Goal: Transaction & Acquisition: Book appointment/travel/reservation

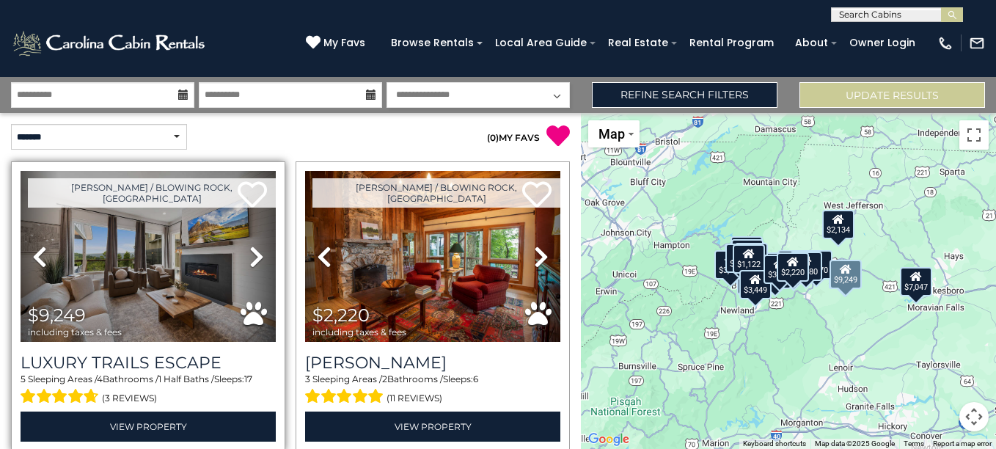
click at [252, 255] on icon at bounding box center [256, 256] width 15 height 23
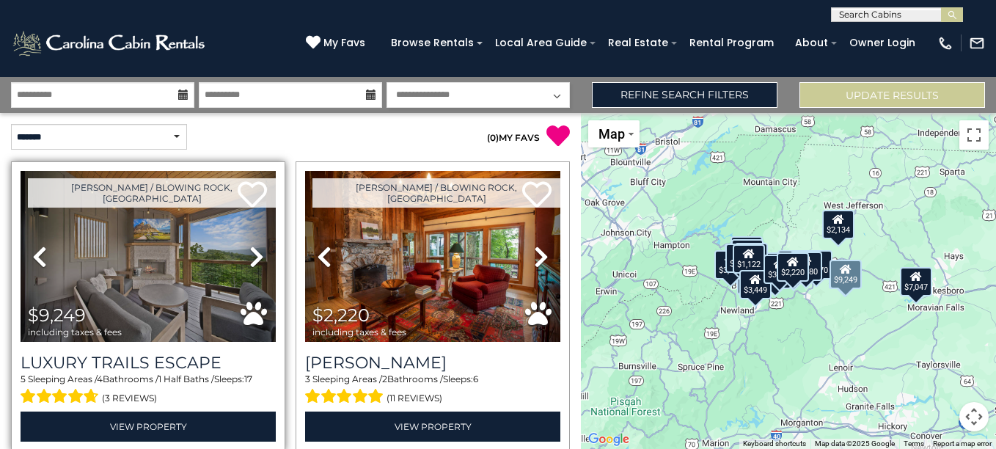
click at [252, 255] on icon at bounding box center [256, 256] width 15 height 23
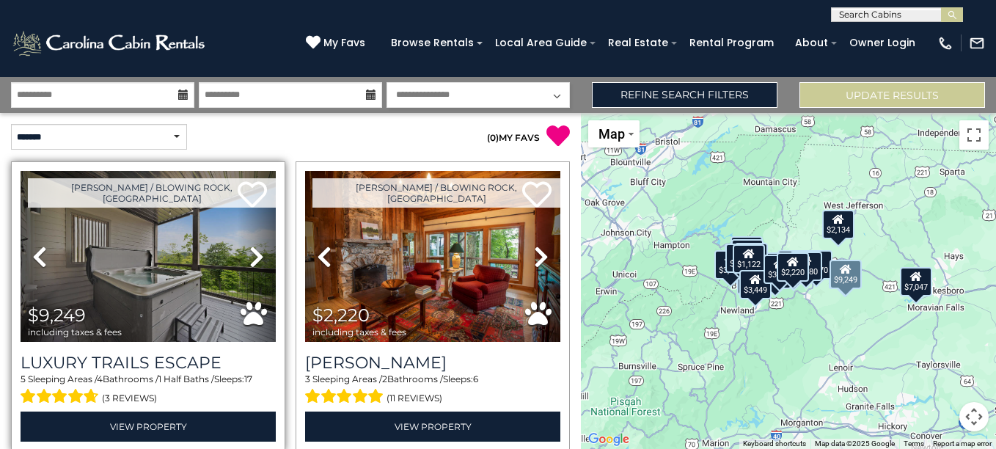
click at [252, 255] on icon at bounding box center [256, 256] width 15 height 23
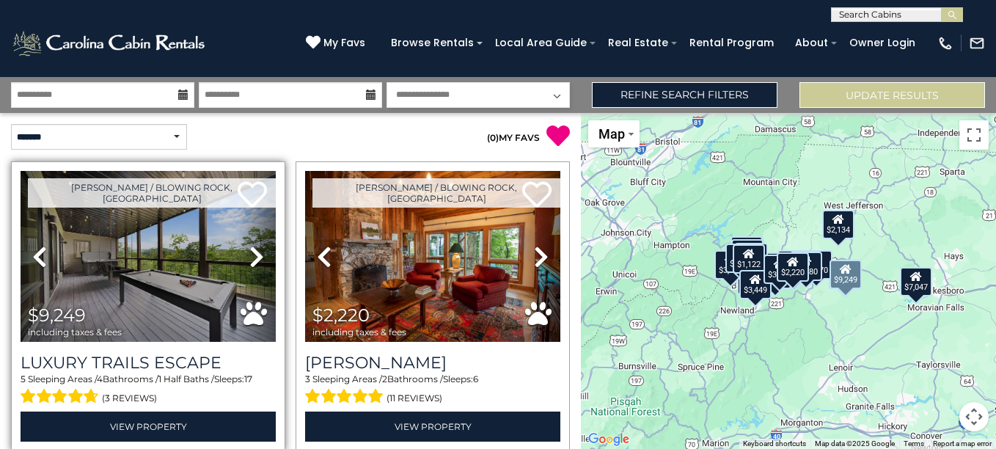
click at [252, 255] on icon at bounding box center [256, 256] width 15 height 23
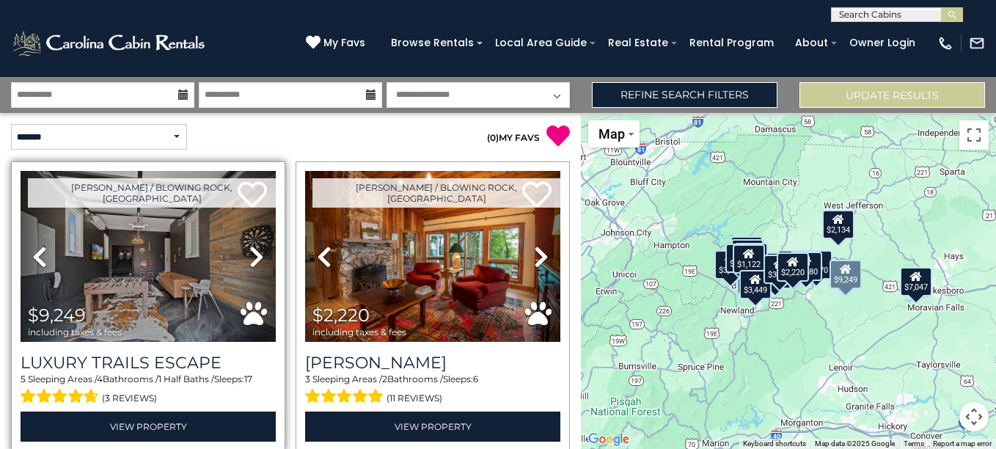
click at [252, 255] on icon at bounding box center [256, 256] width 15 height 23
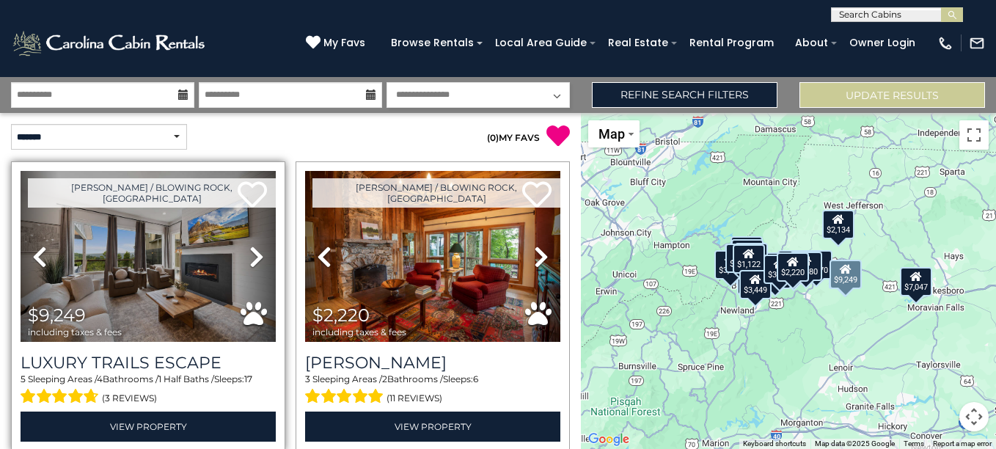
click at [252, 255] on icon at bounding box center [256, 256] width 15 height 23
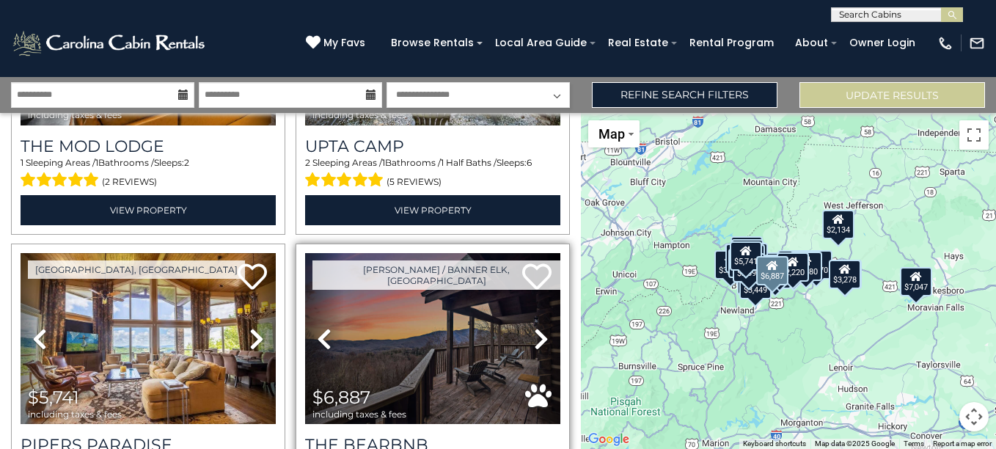
scroll to position [1883, 0]
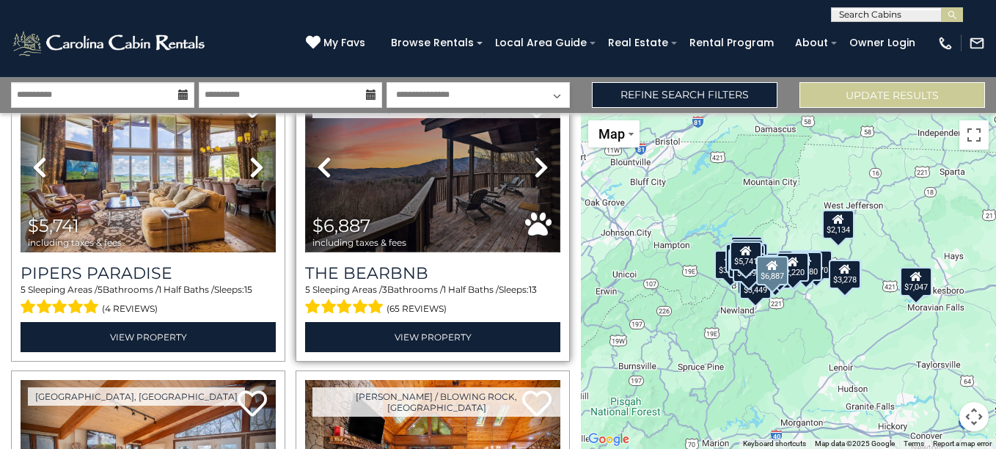
click at [459, 173] on img at bounding box center [432, 166] width 255 height 171
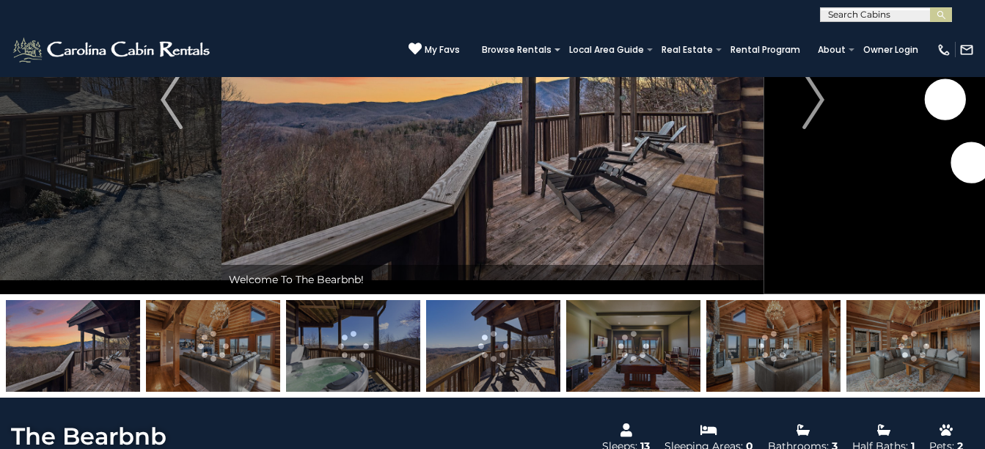
click at [202, 337] on img at bounding box center [213, 346] width 134 height 92
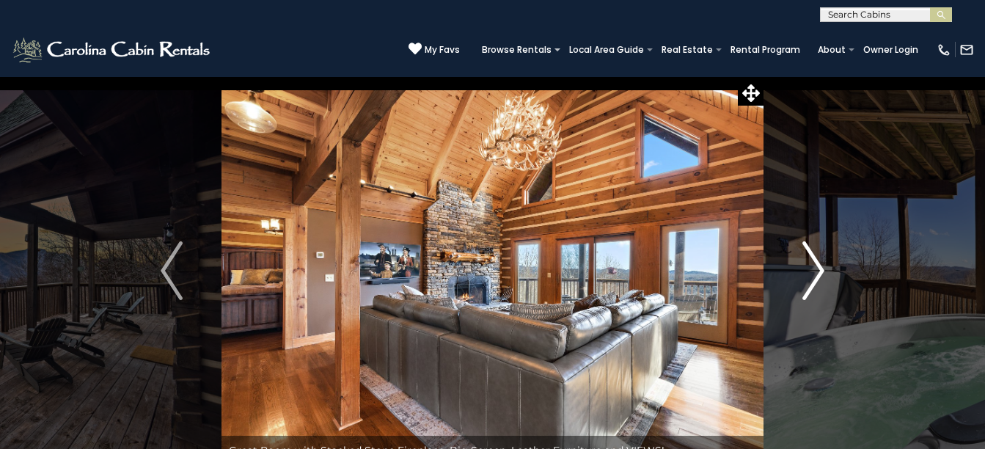
click at [818, 274] on img "Next" at bounding box center [813, 270] width 22 height 59
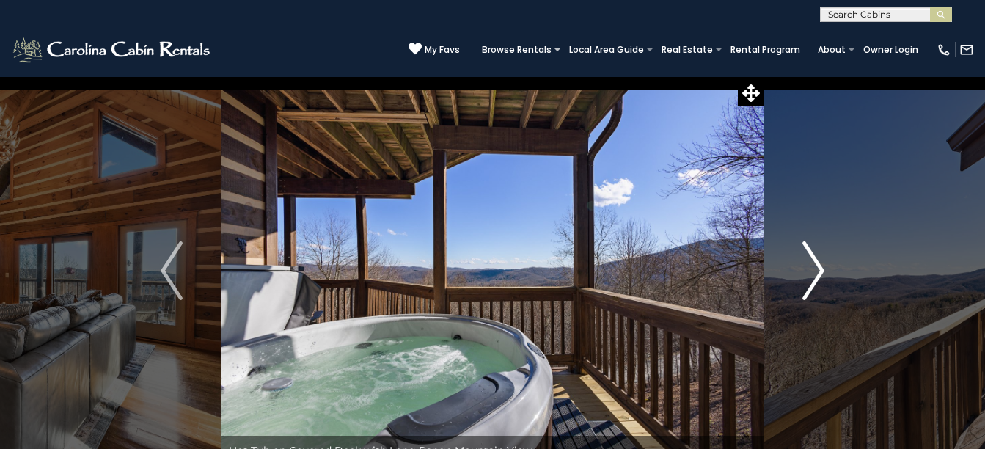
click at [818, 274] on img "Next" at bounding box center [813, 270] width 22 height 59
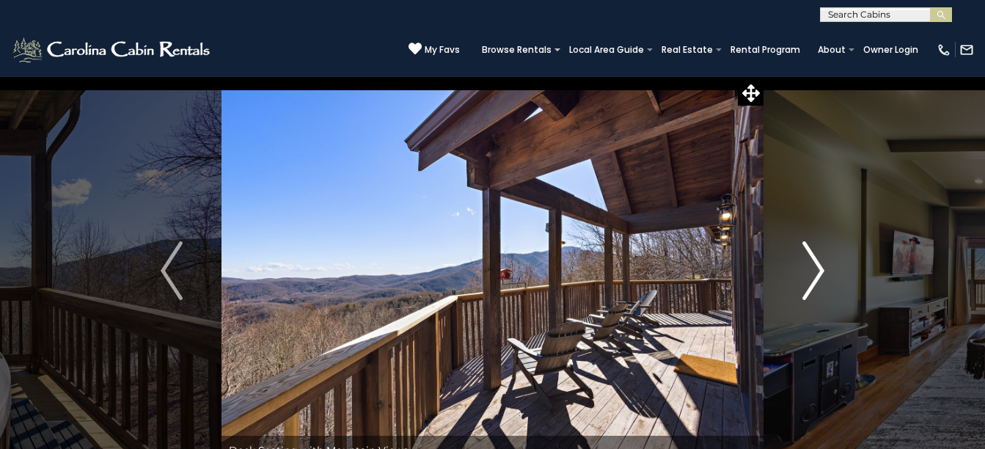
click at [818, 274] on img "Next" at bounding box center [813, 270] width 22 height 59
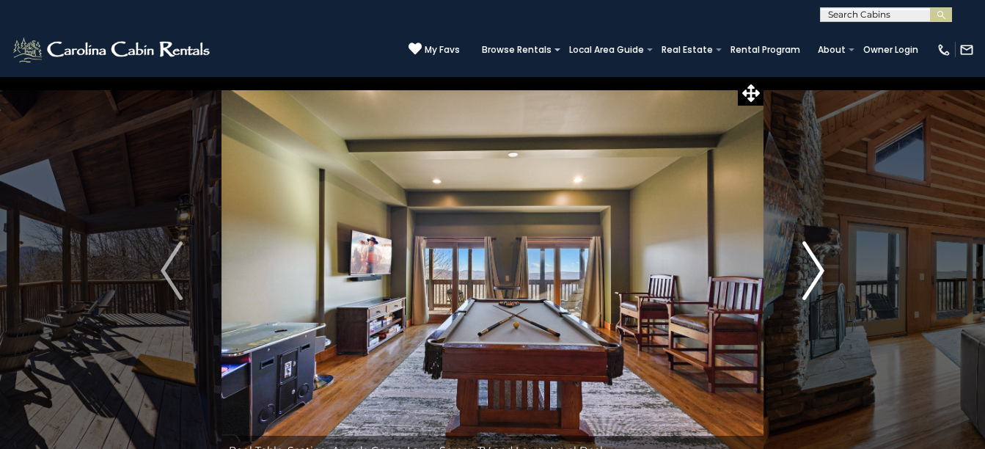
click at [818, 274] on img "Next" at bounding box center [813, 270] width 22 height 59
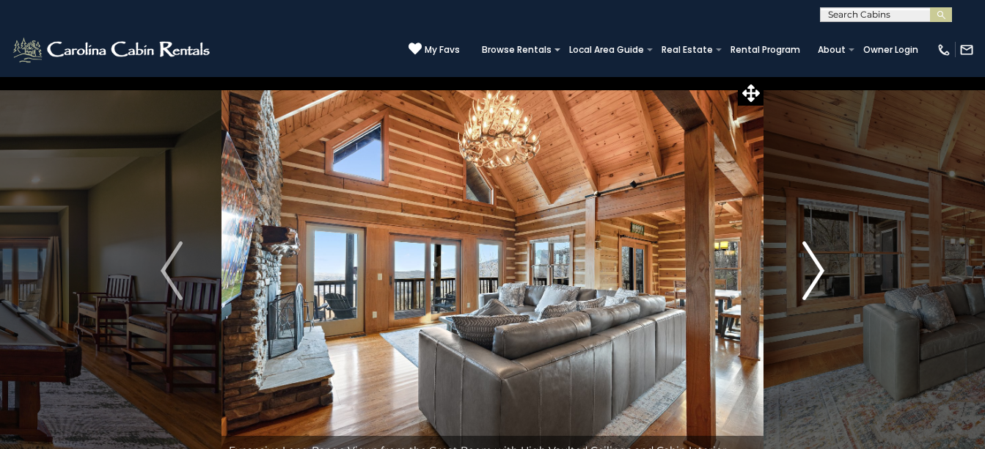
click at [818, 274] on img "Next" at bounding box center [813, 270] width 22 height 59
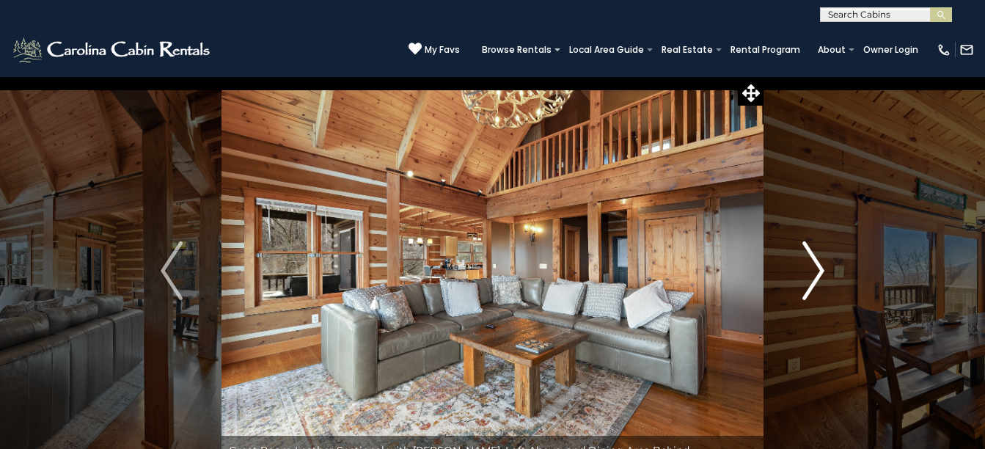
click at [818, 274] on img "Next" at bounding box center [813, 270] width 22 height 59
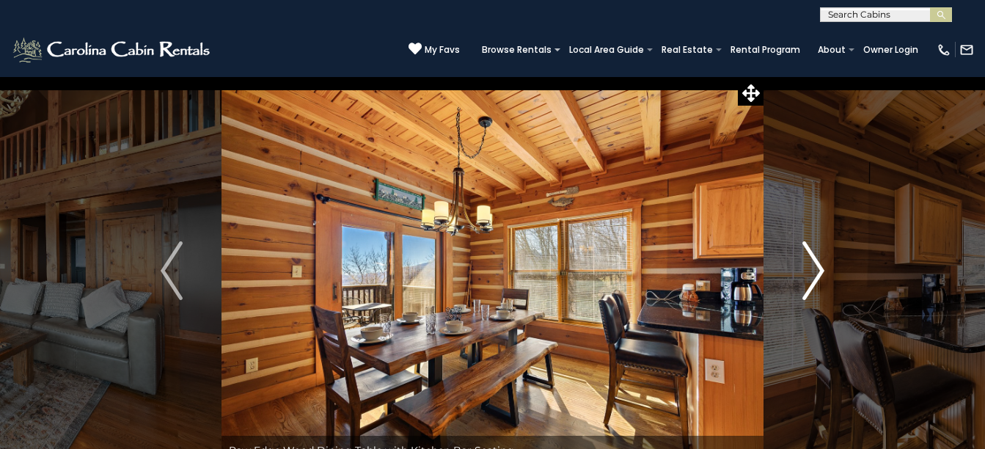
click at [818, 274] on img "Next" at bounding box center [813, 270] width 22 height 59
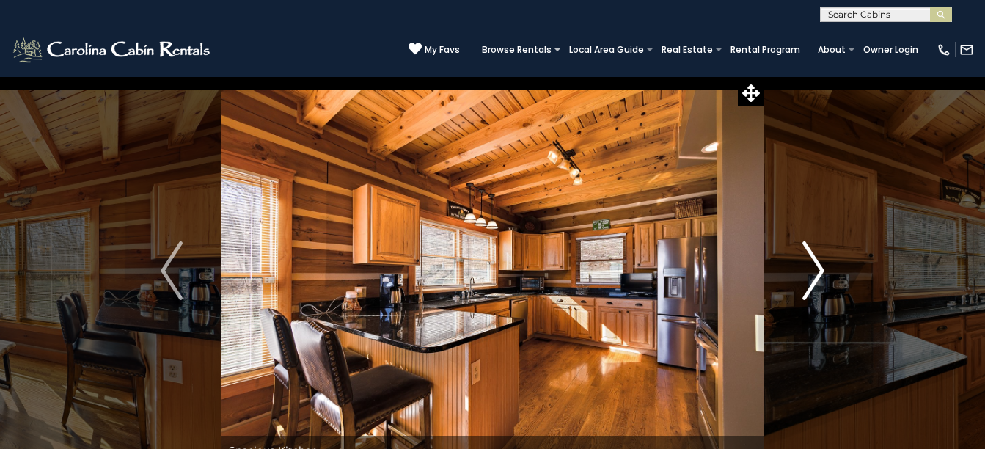
click at [818, 274] on img "Next" at bounding box center [813, 270] width 22 height 59
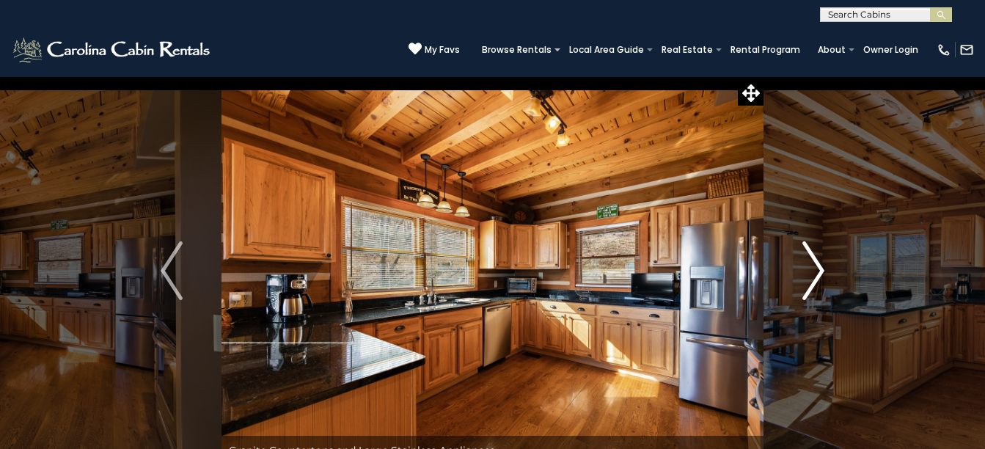
click at [818, 274] on img "Next" at bounding box center [813, 270] width 22 height 59
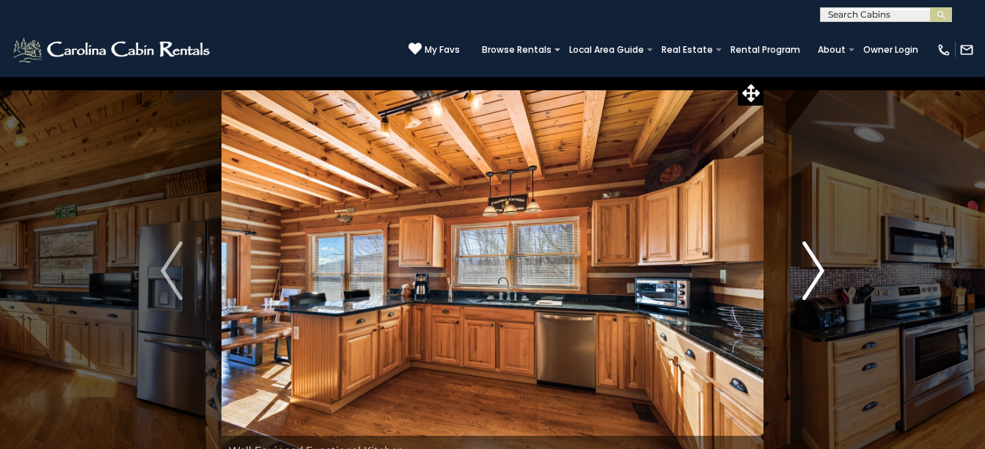
click at [818, 274] on img "Next" at bounding box center [813, 270] width 22 height 59
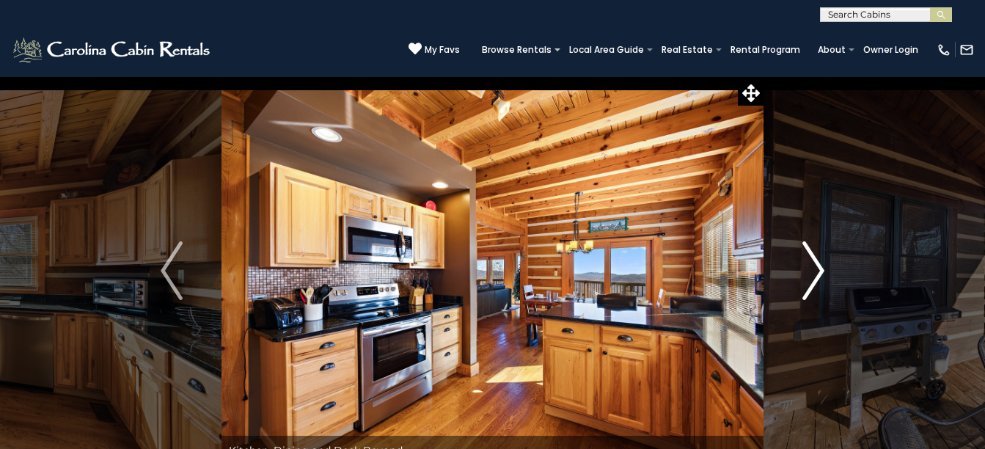
click at [818, 274] on img "Next" at bounding box center [813, 270] width 22 height 59
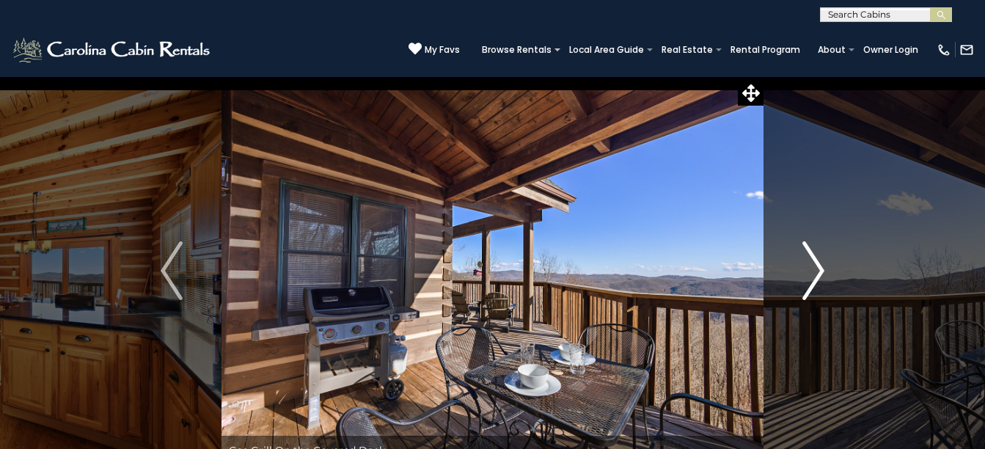
click at [818, 274] on img "Next" at bounding box center [813, 270] width 22 height 59
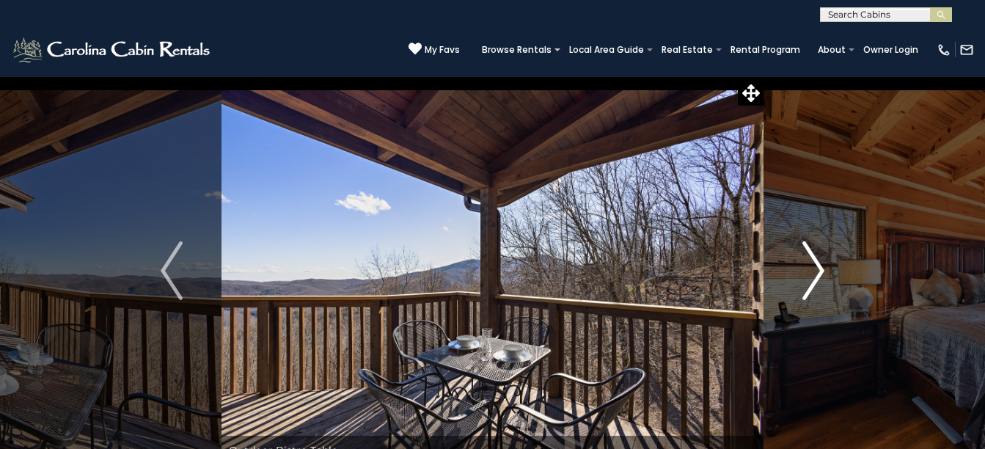
click at [816, 274] on img "Next" at bounding box center [813, 270] width 22 height 59
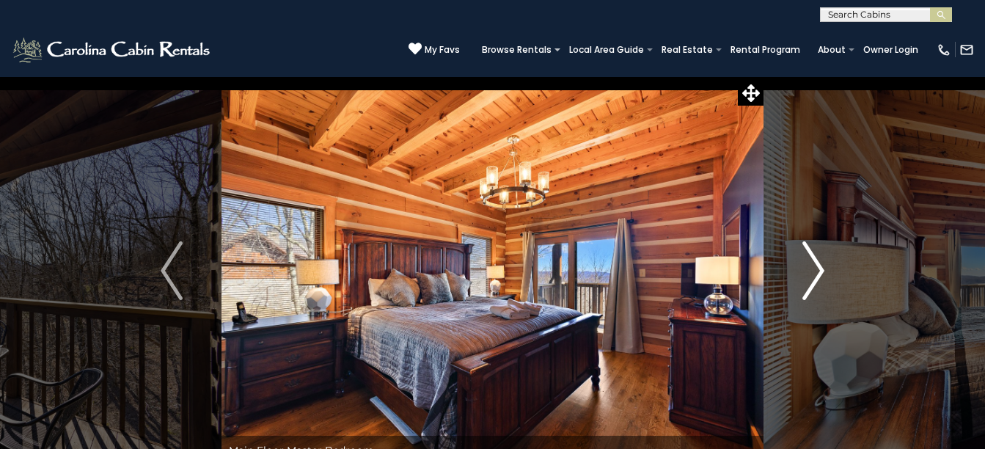
click at [816, 274] on img "Next" at bounding box center [813, 270] width 22 height 59
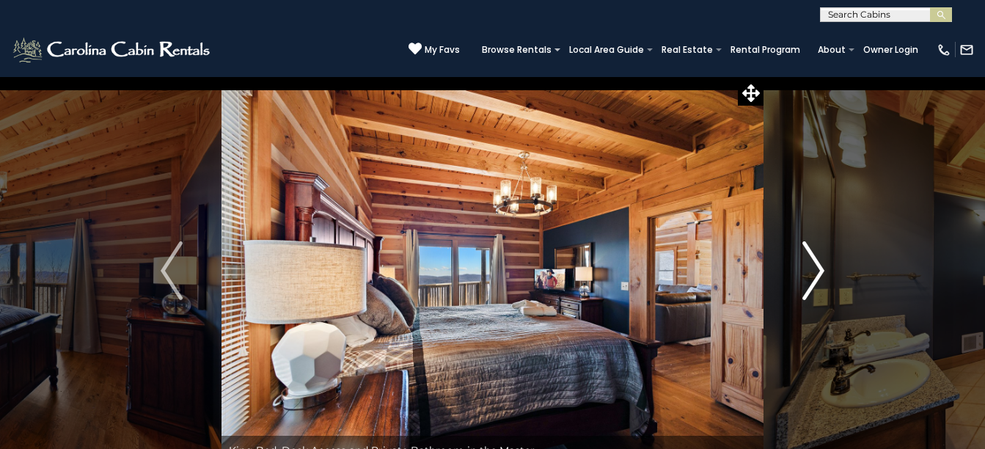
click at [816, 274] on img "Next" at bounding box center [813, 270] width 22 height 59
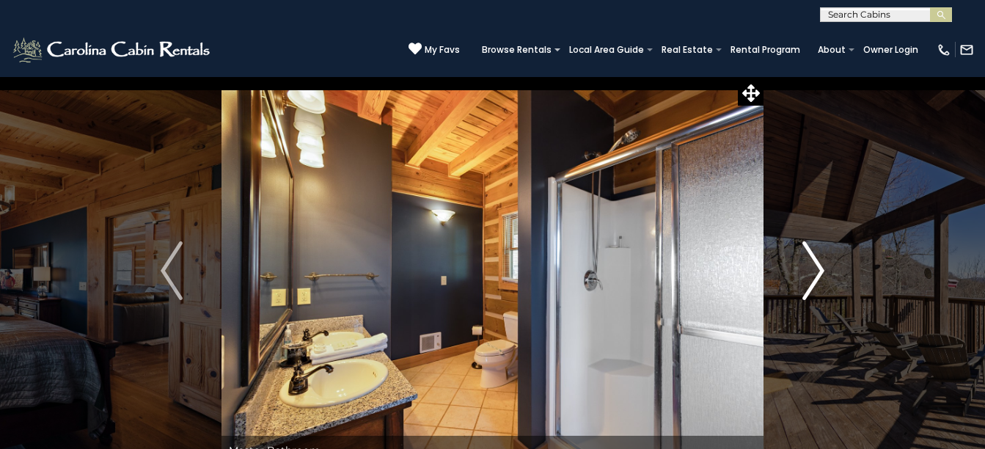
click at [816, 274] on img "Next" at bounding box center [813, 270] width 22 height 59
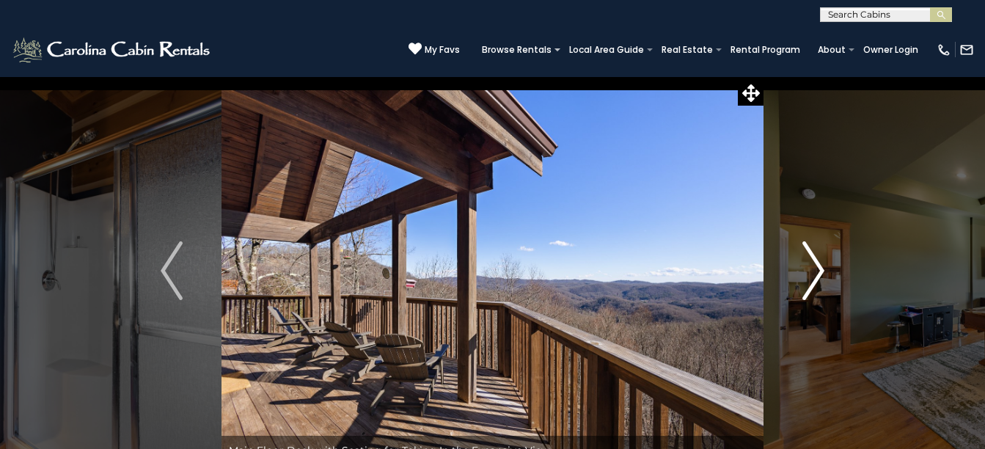
click at [816, 274] on img "Next" at bounding box center [813, 270] width 22 height 59
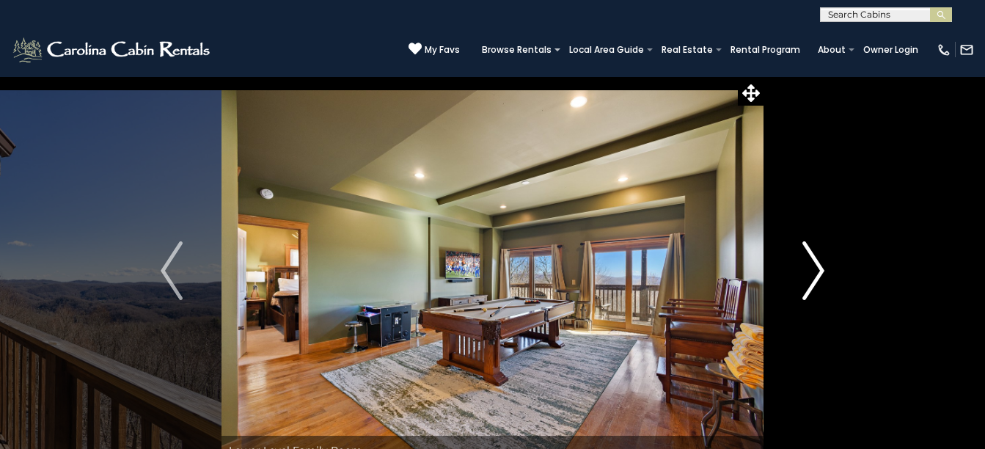
click at [816, 274] on img "Next" at bounding box center [813, 270] width 22 height 59
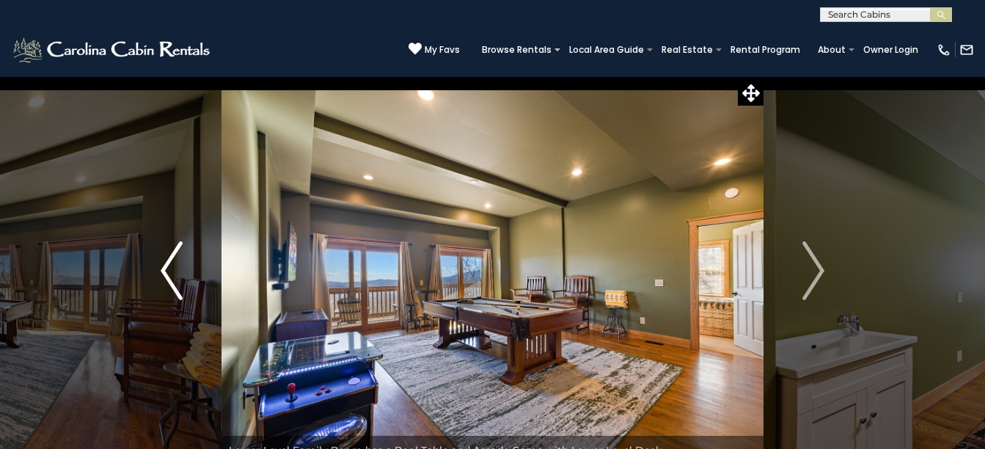
click at [166, 269] on img "Previous" at bounding box center [172, 270] width 22 height 59
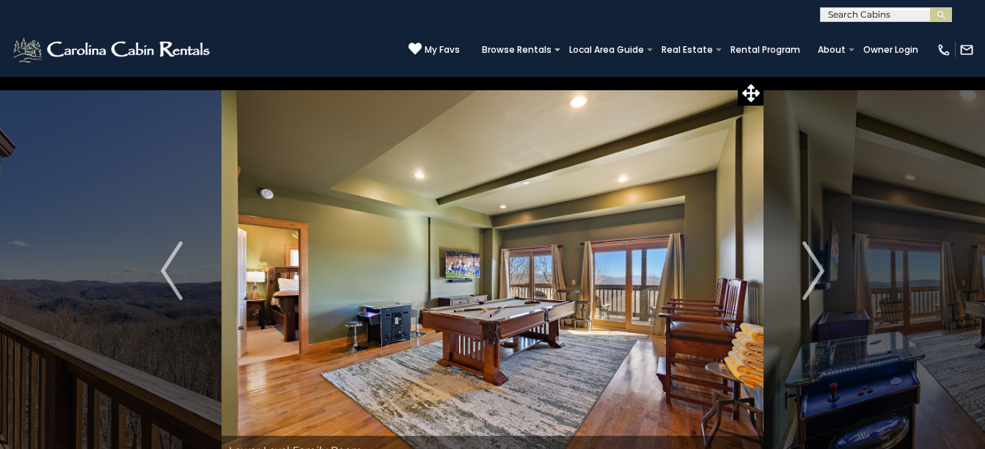
scroll to position [1, 0]
click at [888, 18] on input "text" at bounding box center [885, 17] width 128 height 15
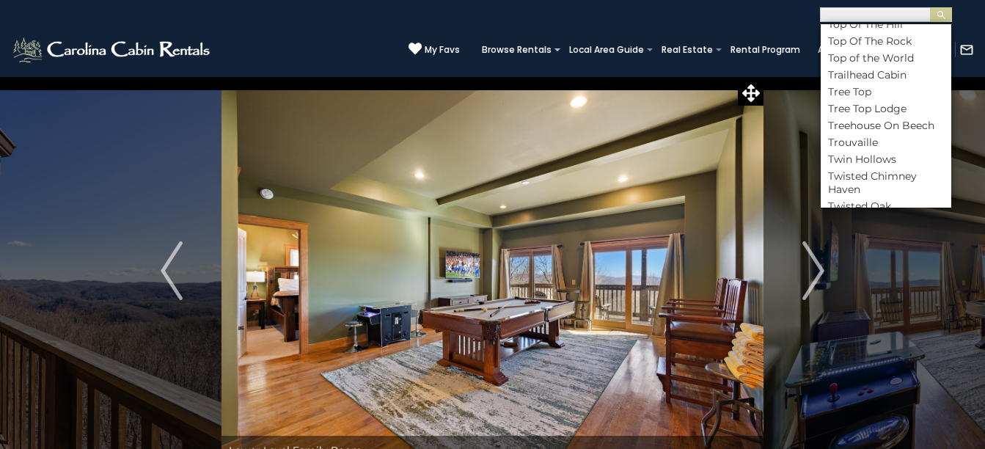
scroll to position [8049, 0]
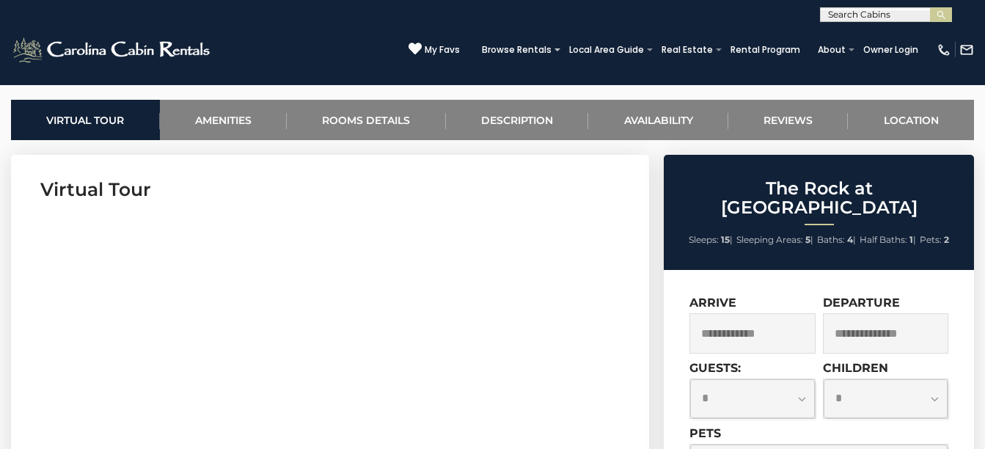
scroll to position [343, 0]
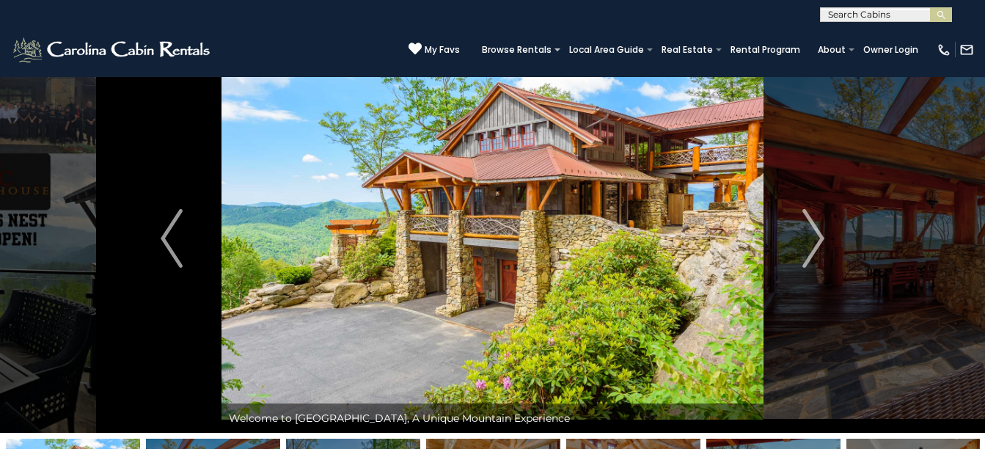
scroll to position [0, 0]
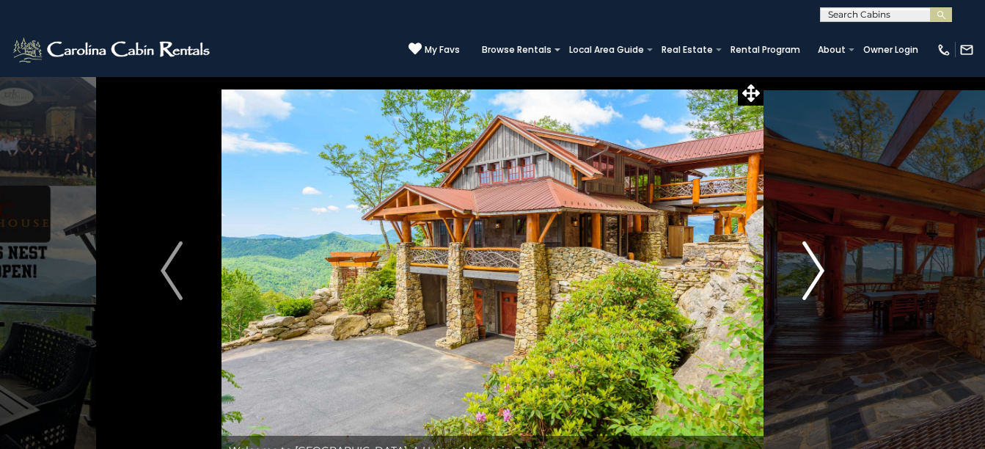
click at [816, 266] on img "Next" at bounding box center [813, 270] width 22 height 59
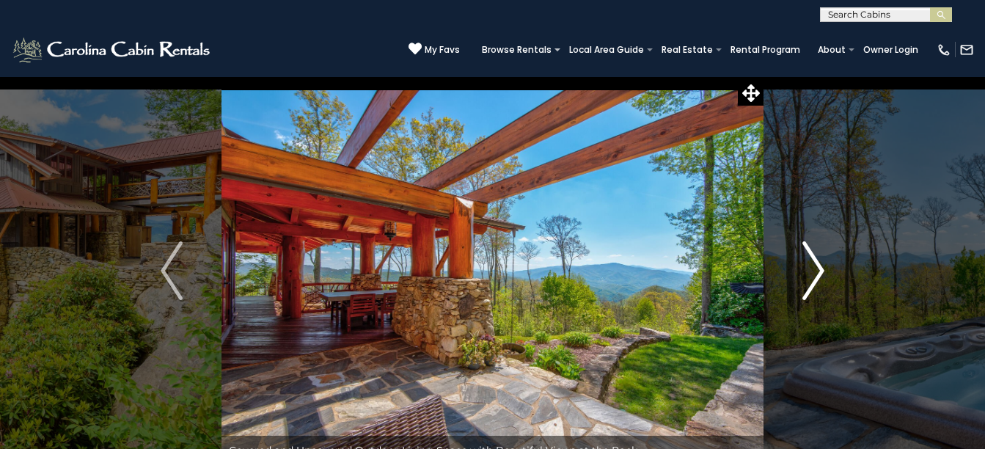
click at [816, 266] on img "Next" at bounding box center [813, 270] width 22 height 59
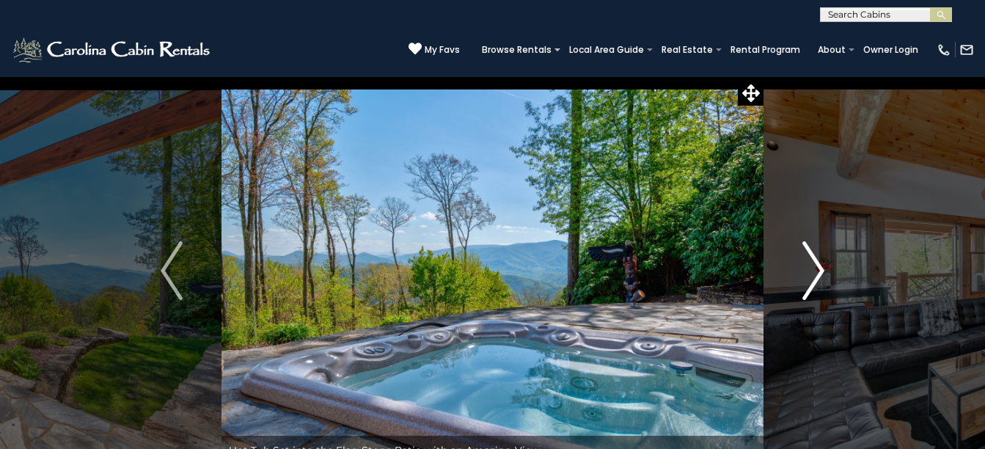
click at [816, 266] on img "Next" at bounding box center [813, 270] width 22 height 59
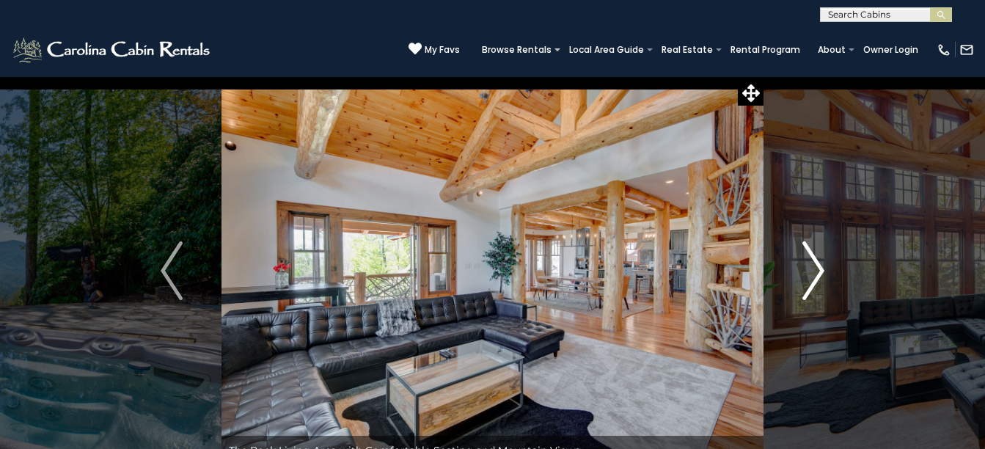
click at [816, 266] on img "Next" at bounding box center [813, 270] width 22 height 59
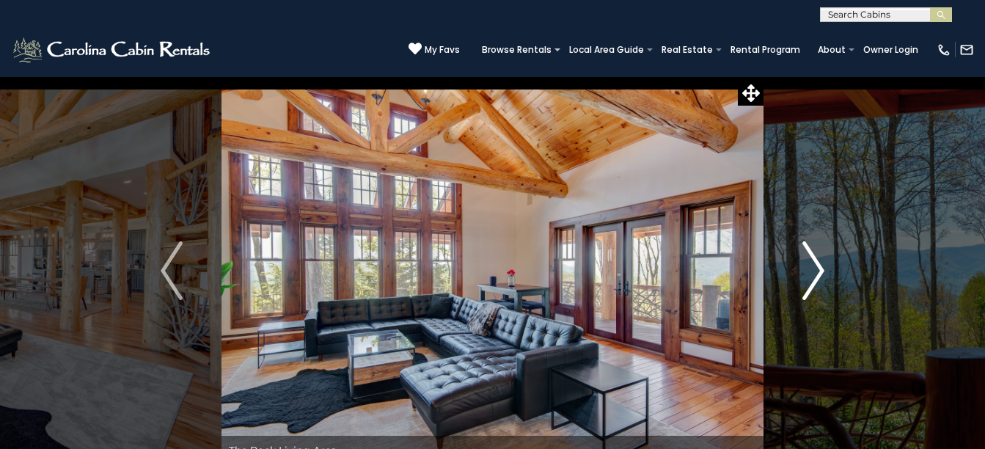
click at [816, 266] on img "Next" at bounding box center [813, 270] width 22 height 59
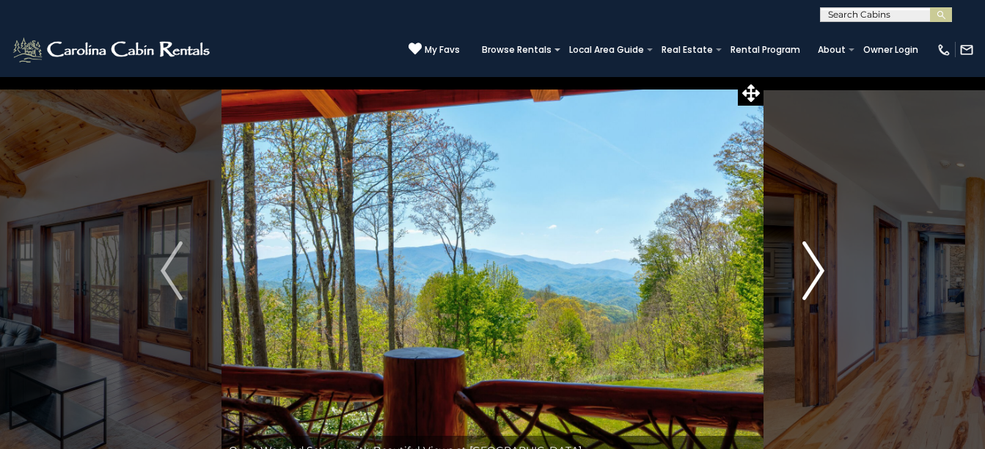
click at [816, 266] on img "Next" at bounding box center [813, 270] width 22 height 59
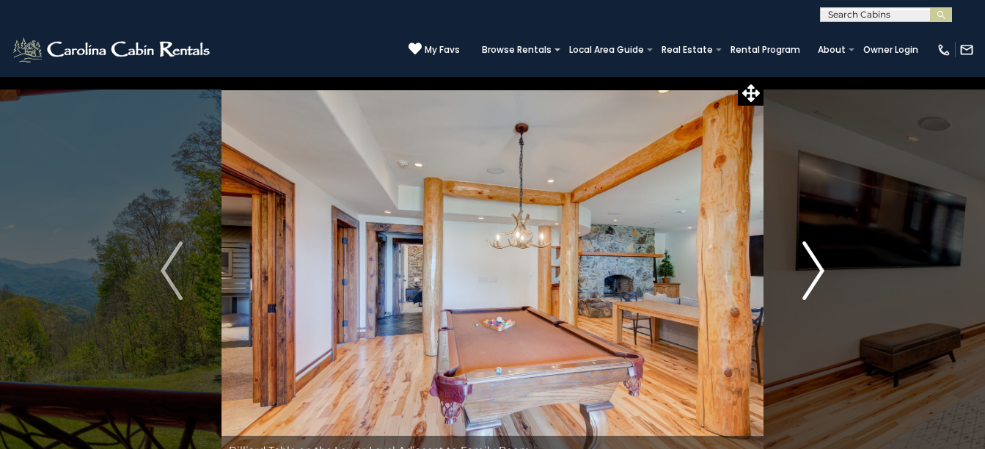
click at [816, 266] on img "Next" at bounding box center [813, 270] width 22 height 59
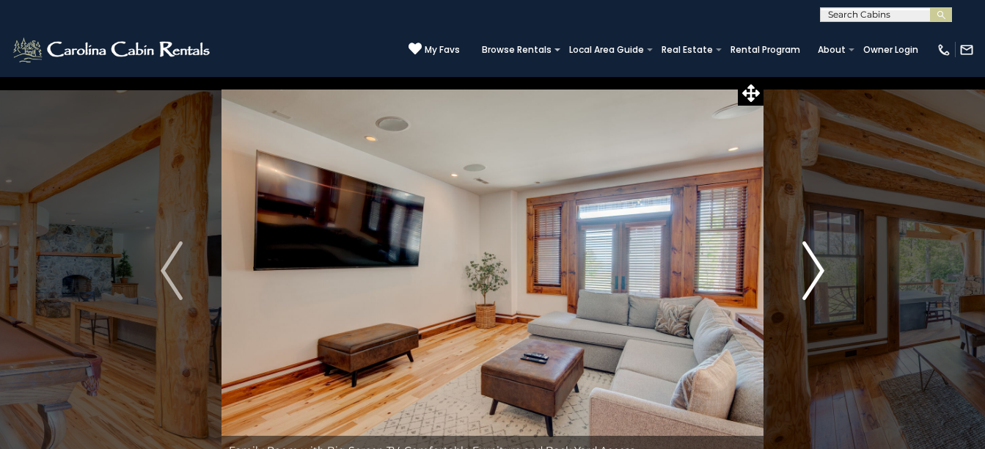
click at [816, 266] on img "Next" at bounding box center [813, 270] width 22 height 59
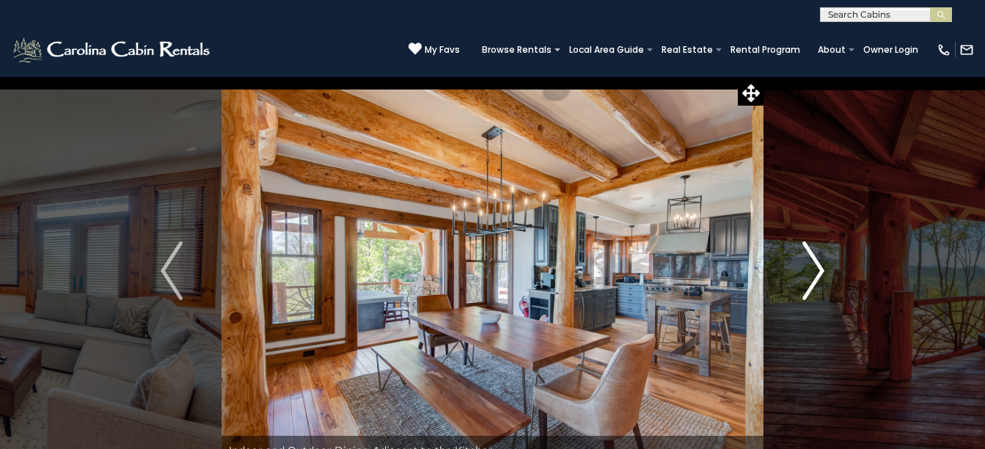
click at [816, 266] on img "Next" at bounding box center [813, 270] width 22 height 59
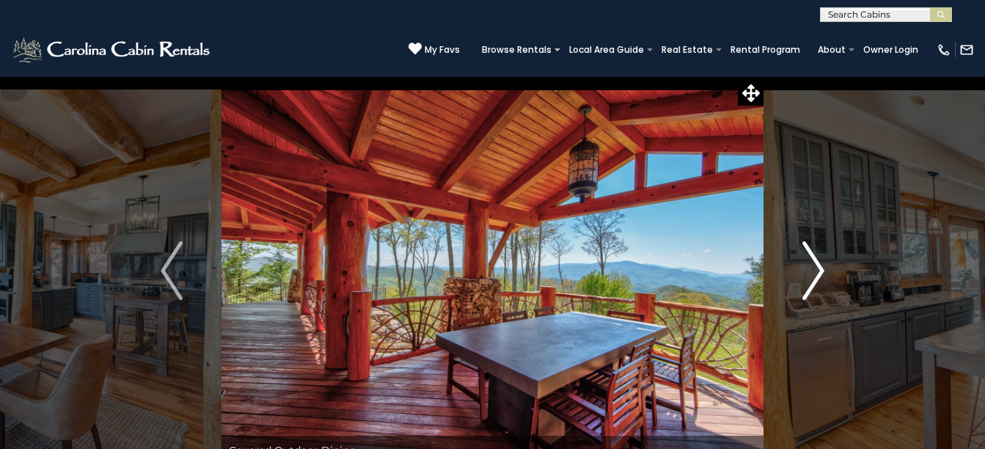
click at [816, 266] on img "Next" at bounding box center [813, 270] width 22 height 59
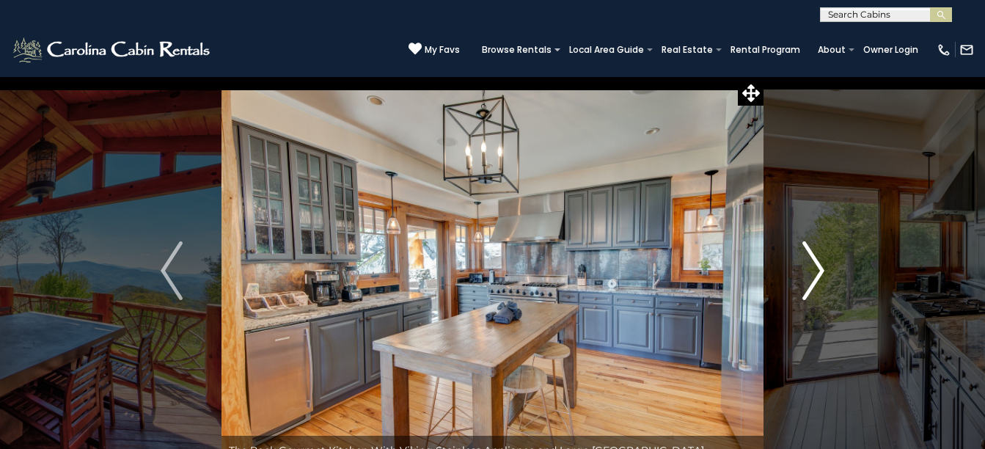
click at [816, 266] on img "Next" at bounding box center [813, 270] width 22 height 59
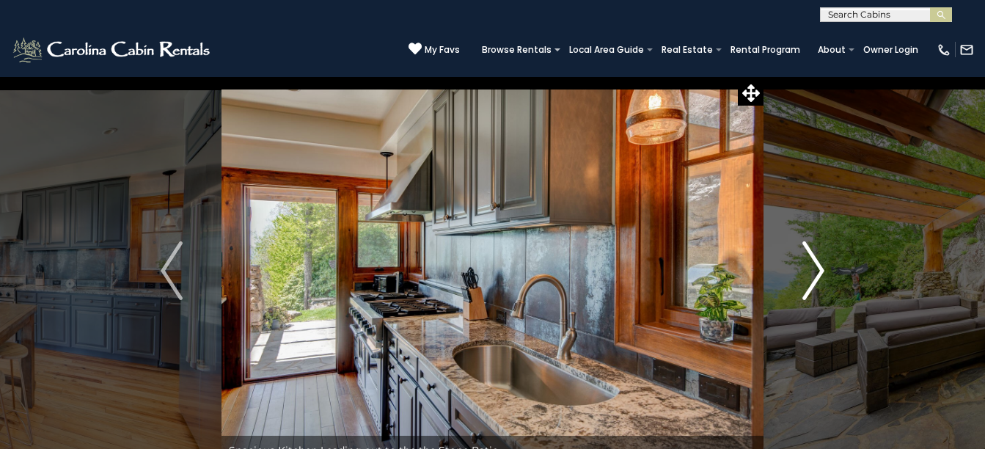
click at [816, 266] on img "Next" at bounding box center [813, 270] width 22 height 59
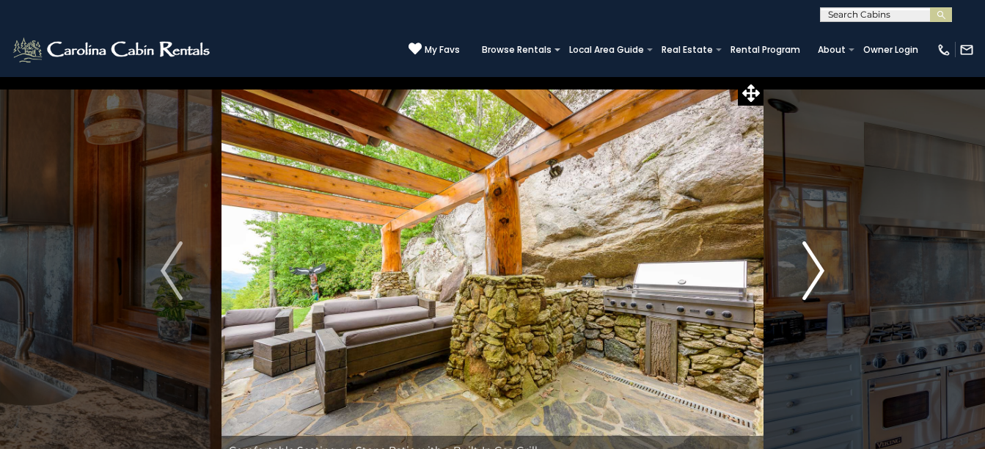
click at [816, 266] on img "Next" at bounding box center [813, 270] width 22 height 59
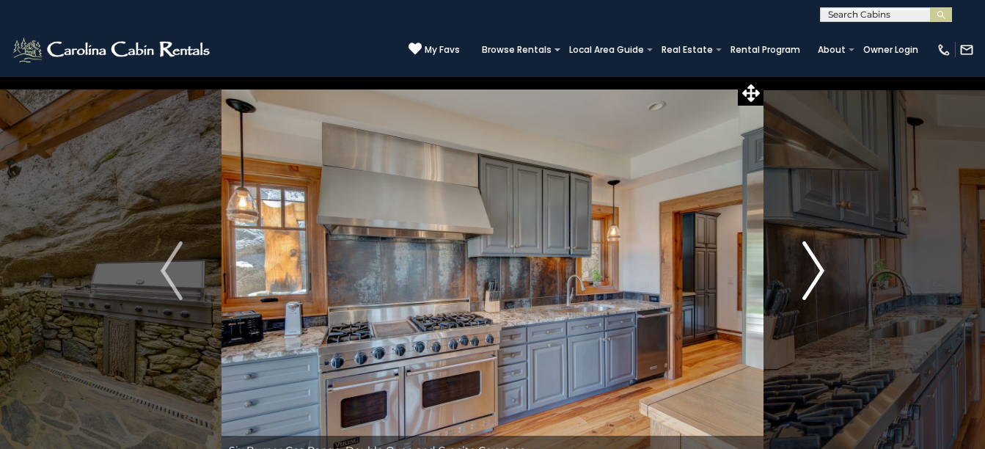
click at [816, 266] on img "Next" at bounding box center [813, 270] width 22 height 59
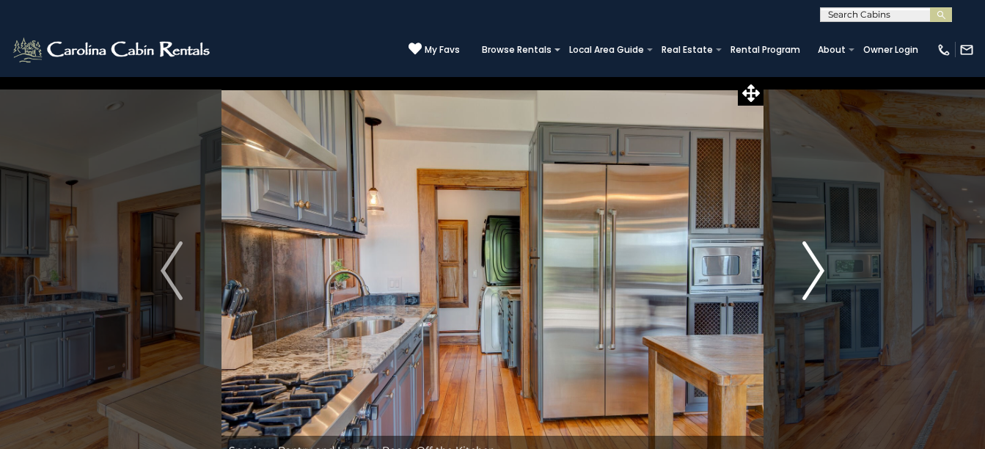
click at [816, 266] on img "Next" at bounding box center [813, 270] width 22 height 59
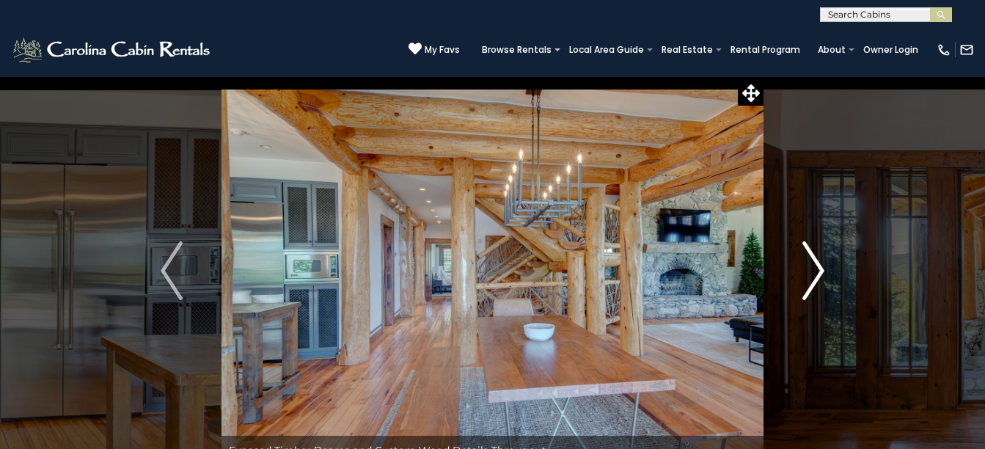
click at [816, 266] on img "Next" at bounding box center [813, 270] width 22 height 59
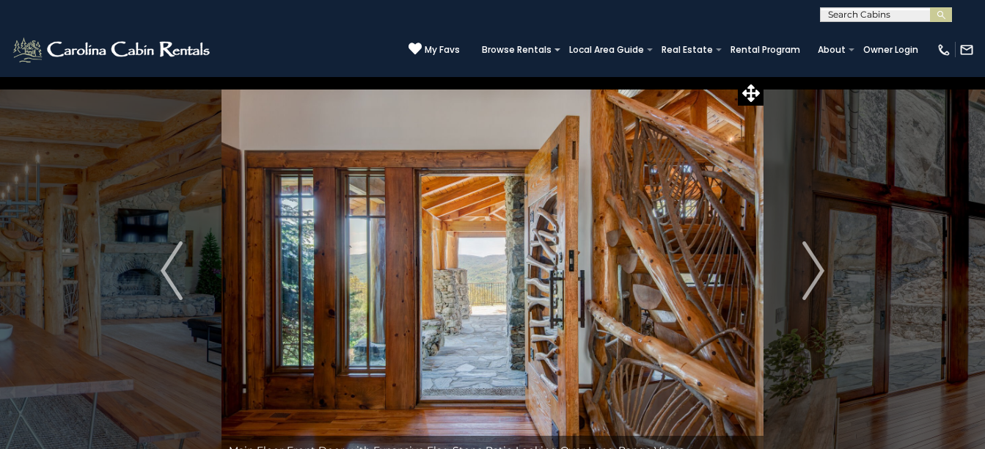
scroll to position [684, 0]
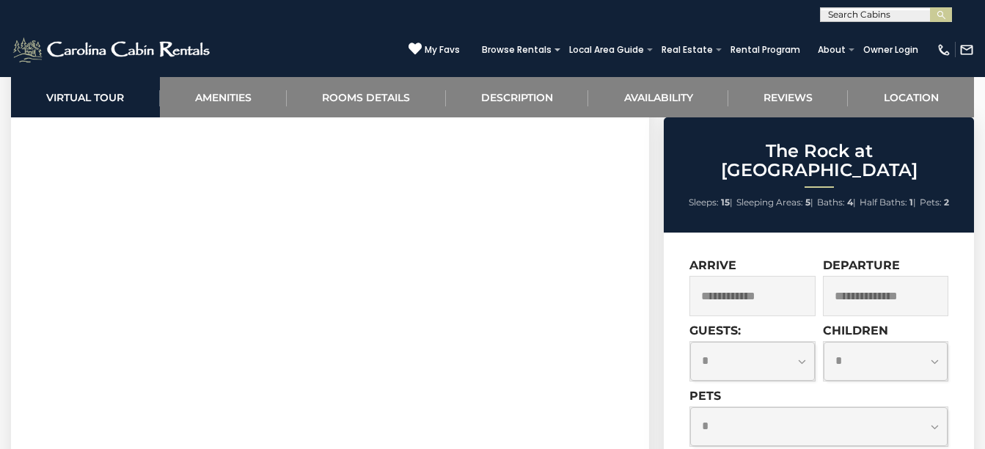
click at [756, 293] on input "text" at bounding box center [751, 296] width 125 height 40
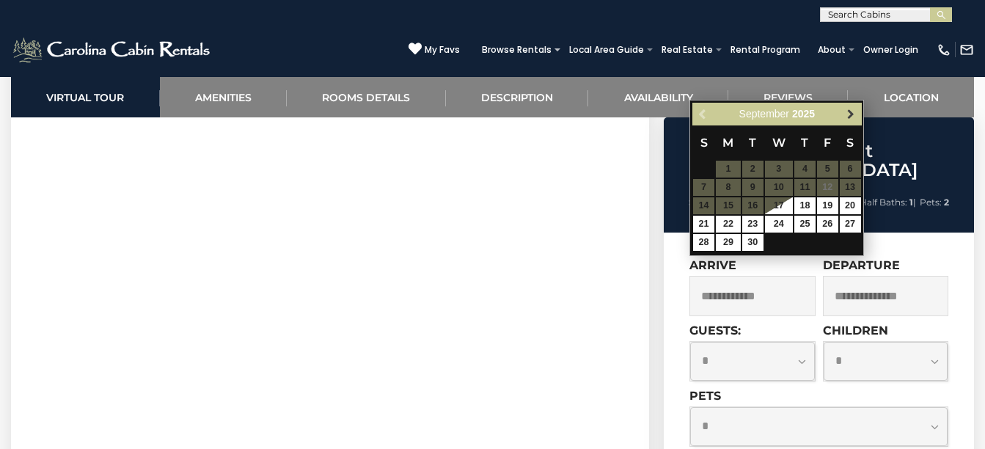
click at [850, 117] on span "Next" at bounding box center [851, 115] width 12 height 12
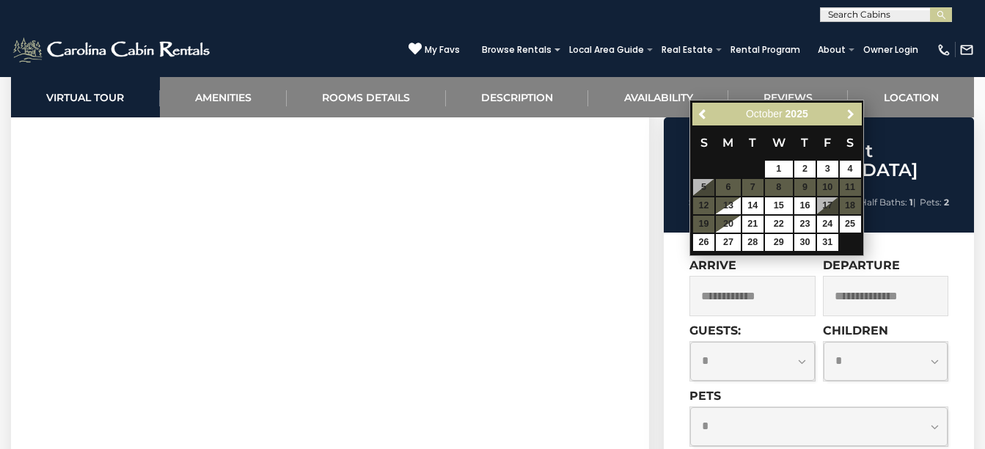
click at [850, 117] on span "Next" at bounding box center [851, 115] width 12 height 12
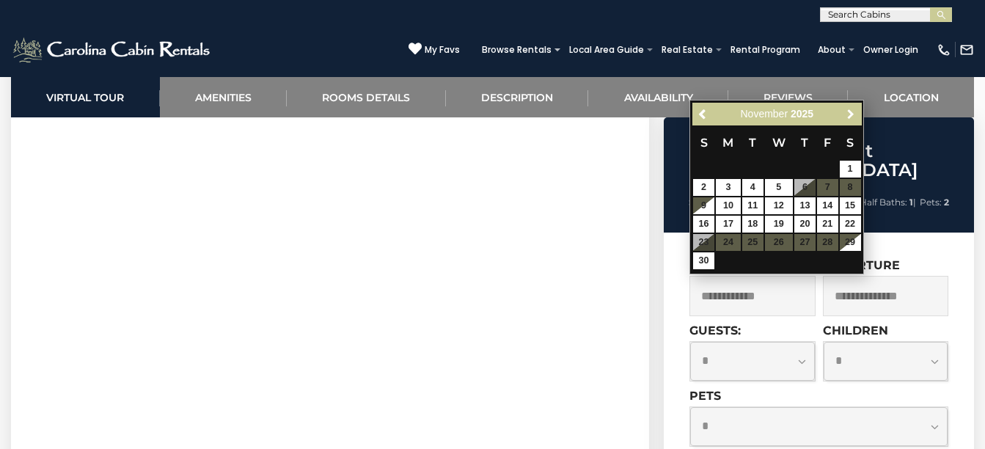
click at [850, 117] on span "Next" at bounding box center [851, 115] width 12 height 12
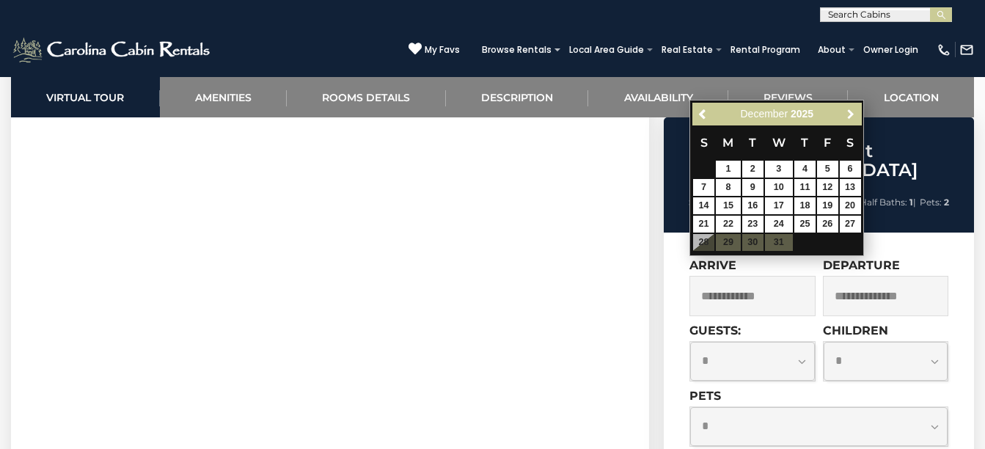
click at [850, 117] on span "Next" at bounding box center [851, 115] width 12 height 12
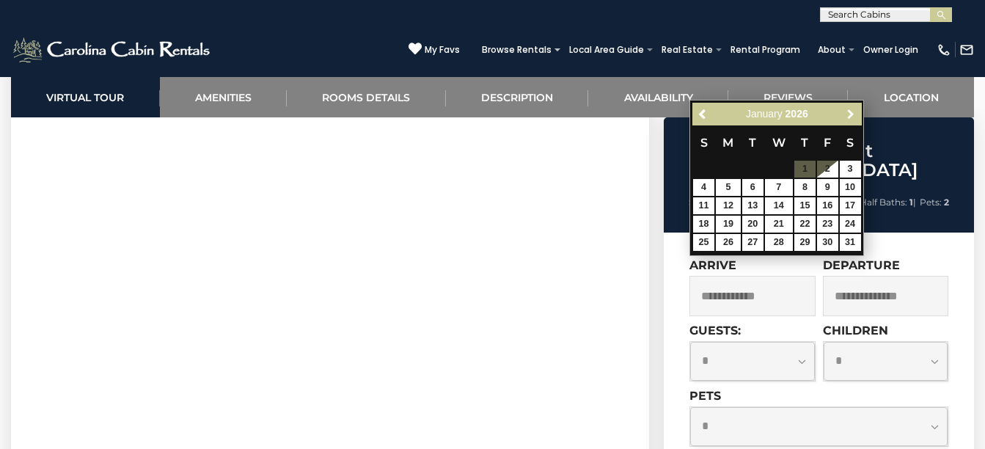
click at [850, 117] on span "Next" at bounding box center [851, 115] width 12 height 12
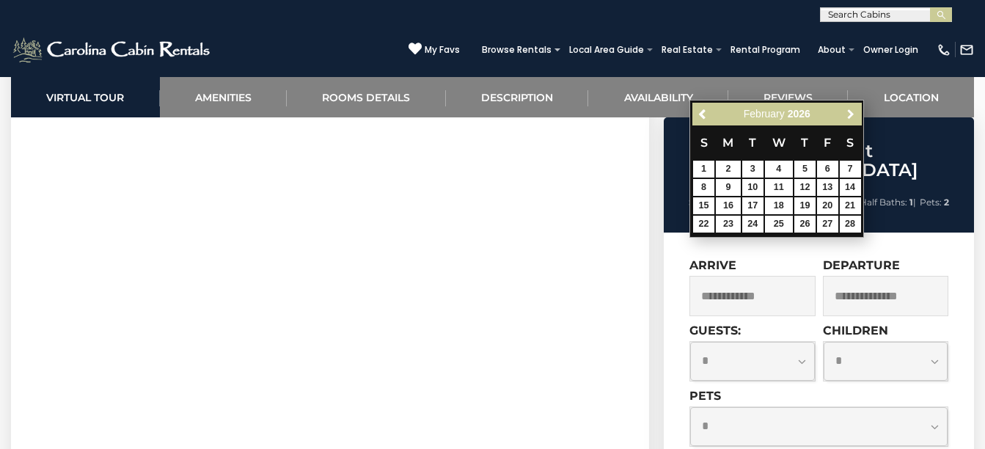
click at [850, 117] on span "Next" at bounding box center [851, 115] width 12 height 12
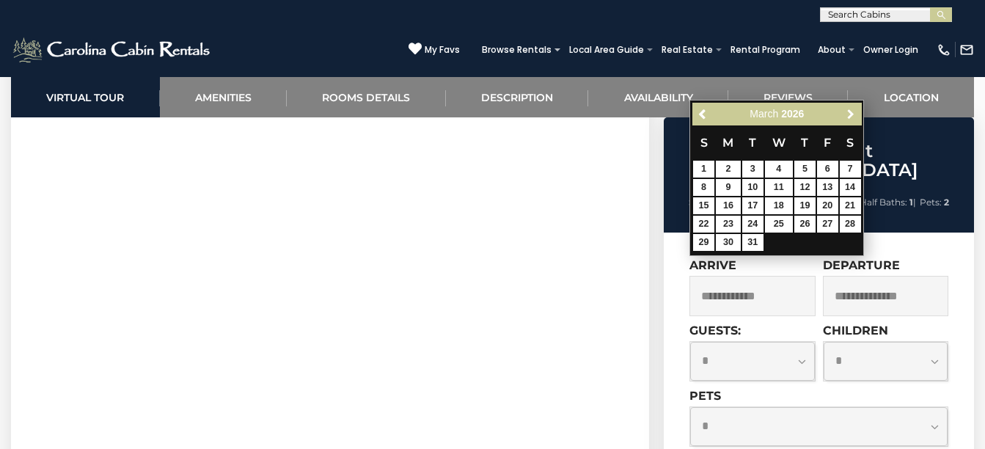
click at [850, 117] on span "Next" at bounding box center [851, 115] width 12 height 12
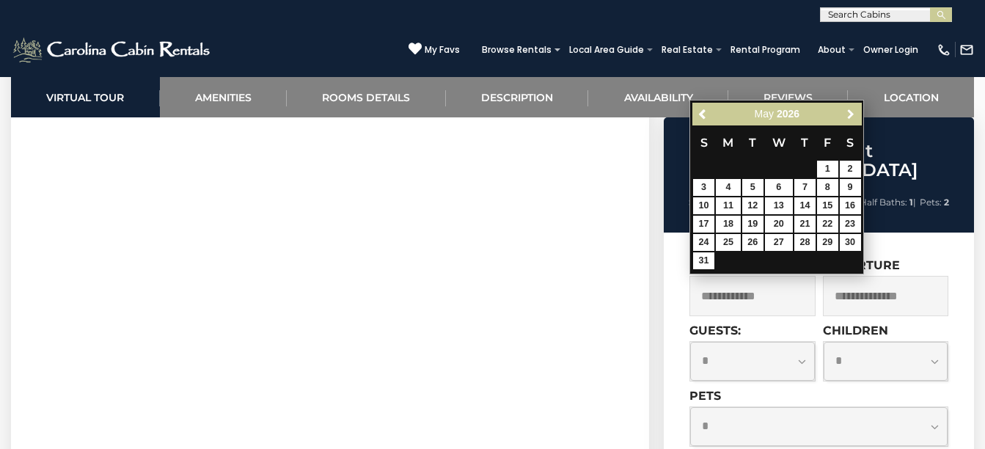
click at [850, 117] on span "Next" at bounding box center [851, 115] width 12 height 12
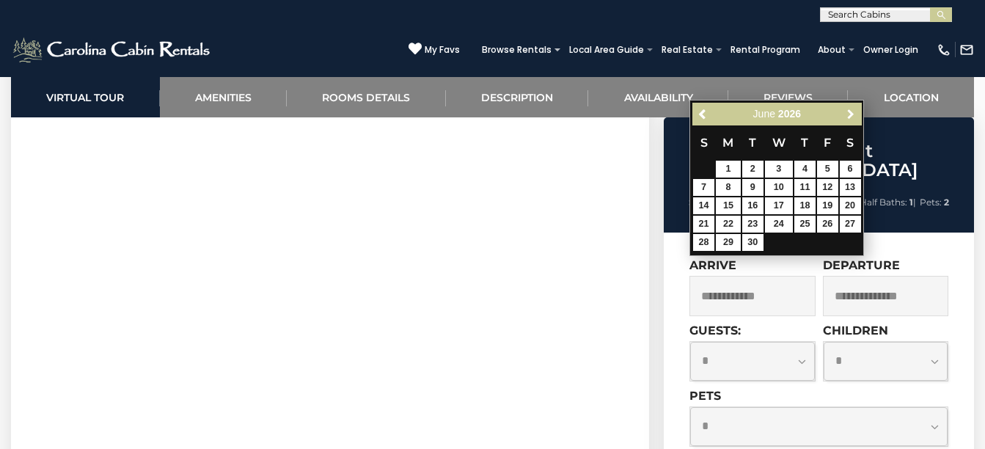
click at [850, 117] on span "Next" at bounding box center [851, 115] width 12 height 12
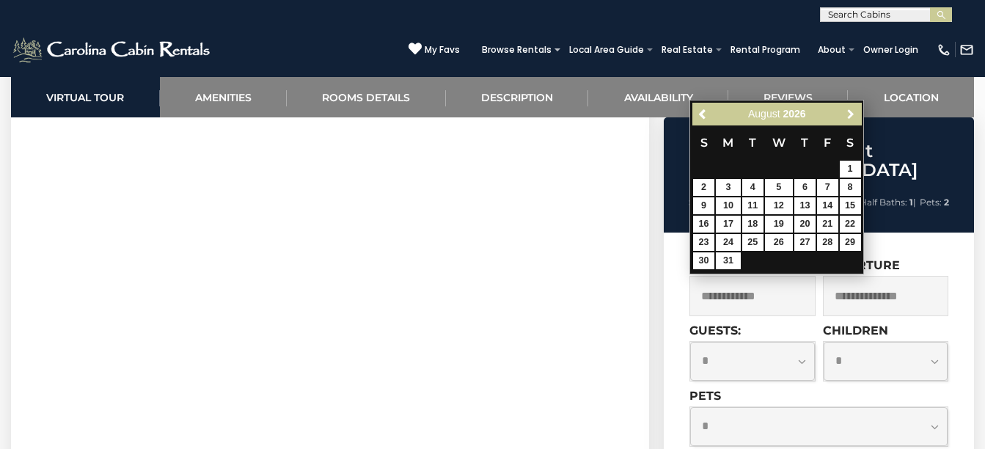
click at [850, 117] on span "Next" at bounding box center [851, 115] width 12 height 12
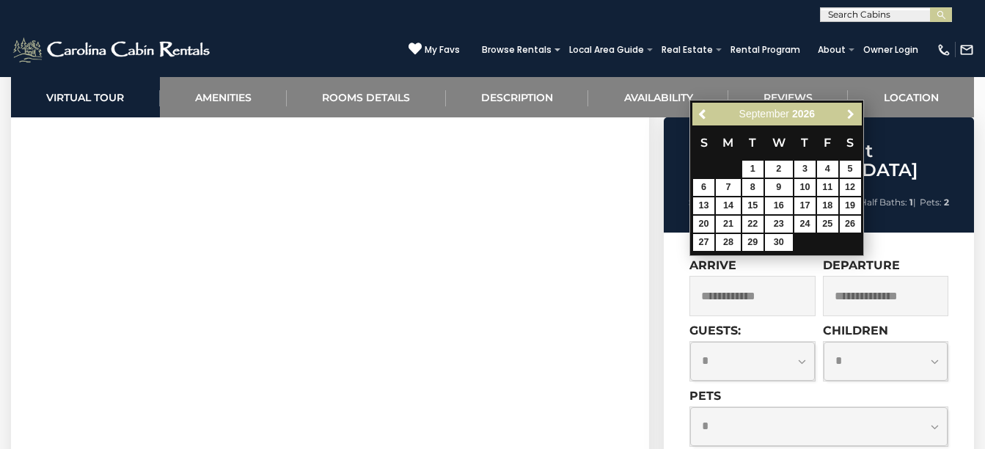
click at [850, 117] on span "Next" at bounding box center [851, 115] width 12 height 12
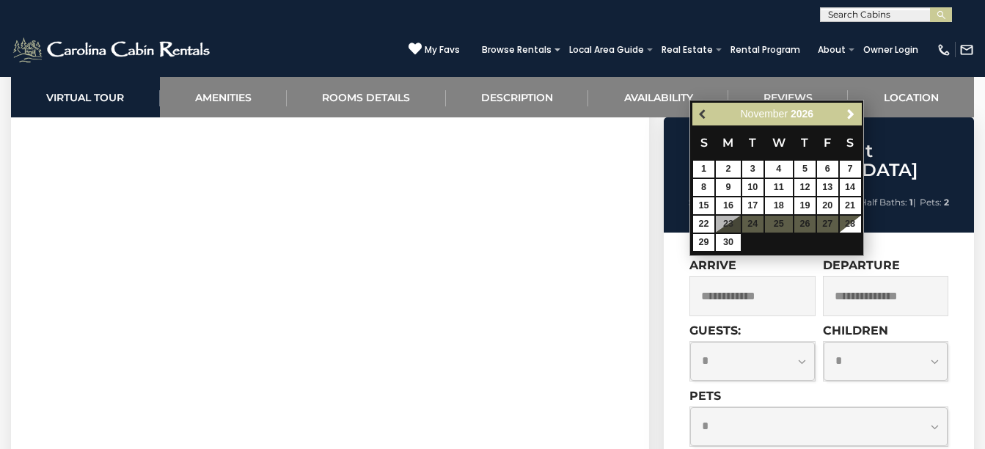
click at [703, 111] on span "Previous" at bounding box center [704, 115] width 12 height 12
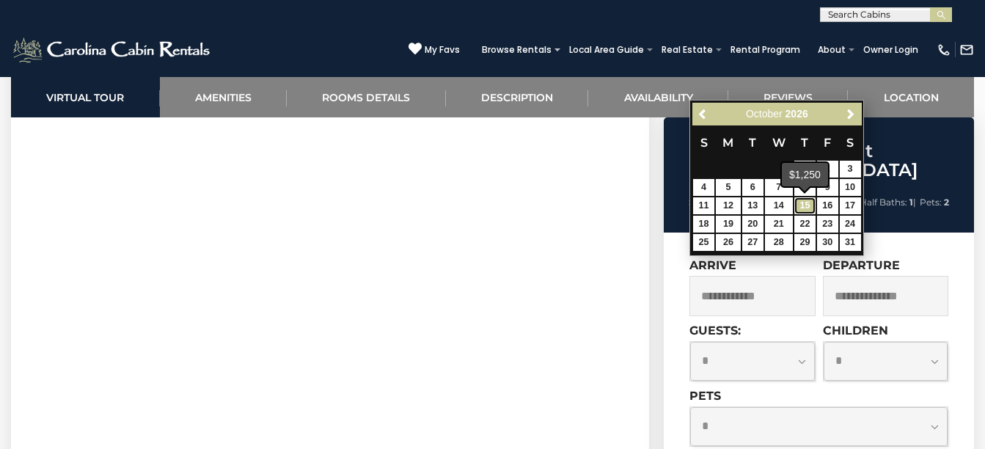
click at [803, 205] on link "15" at bounding box center [804, 205] width 21 height 17
type input "**********"
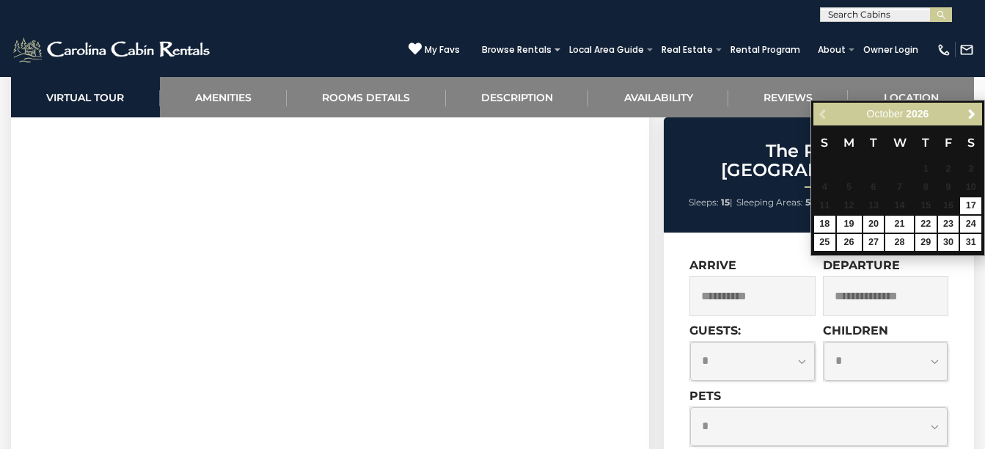
click at [822, 113] on div "Previous Next October 2026" at bounding box center [897, 114] width 169 height 23
click at [970, 203] on link "17" at bounding box center [970, 205] width 21 height 17
type input "**********"
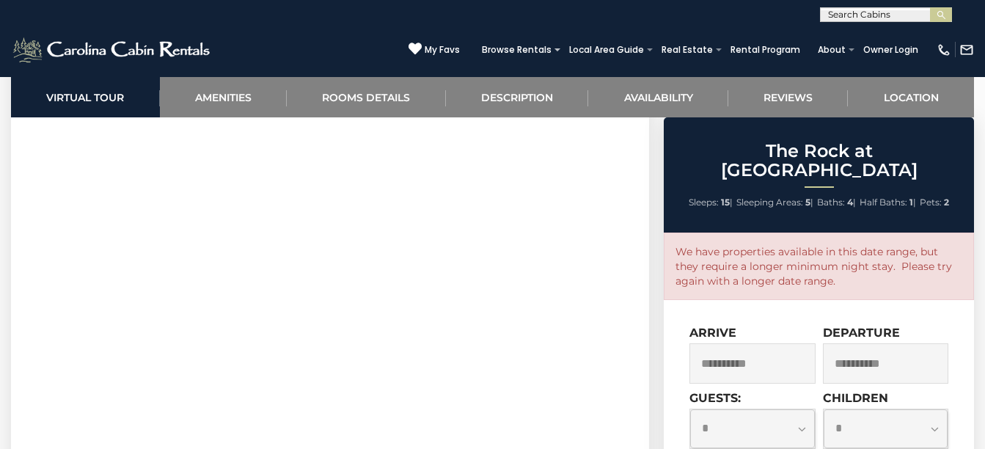
scroll to position [856, 0]
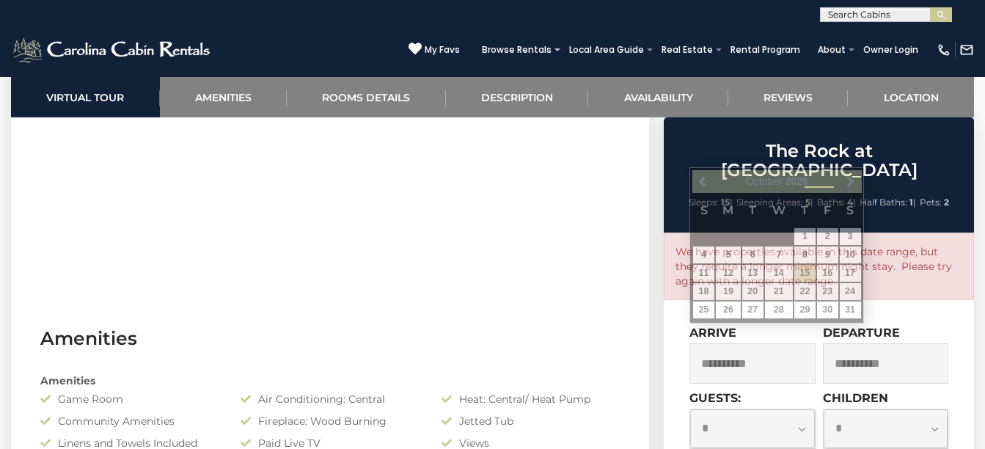
click at [758, 343] on input "**********" at bounding box center [751, 363] width 125 height 40
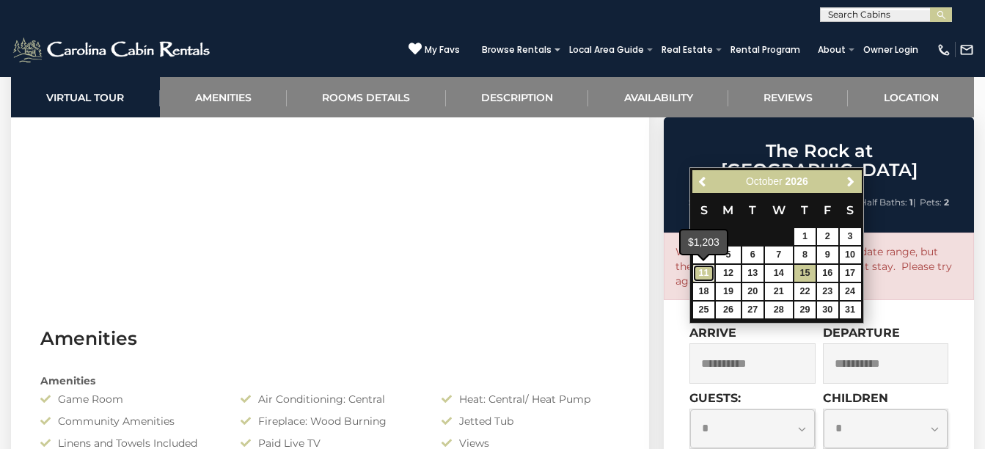
click at [706, 268] on link "11" at bounding box center [703, 273] width 21 height 17
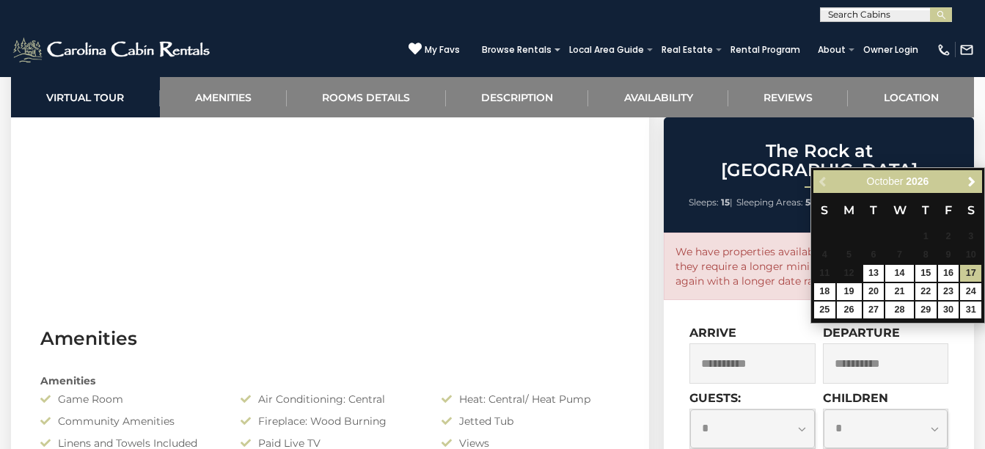
click at [822, 177] on div "Previous Next October 2026" at bounding box center [897, 181] width 169 height 23
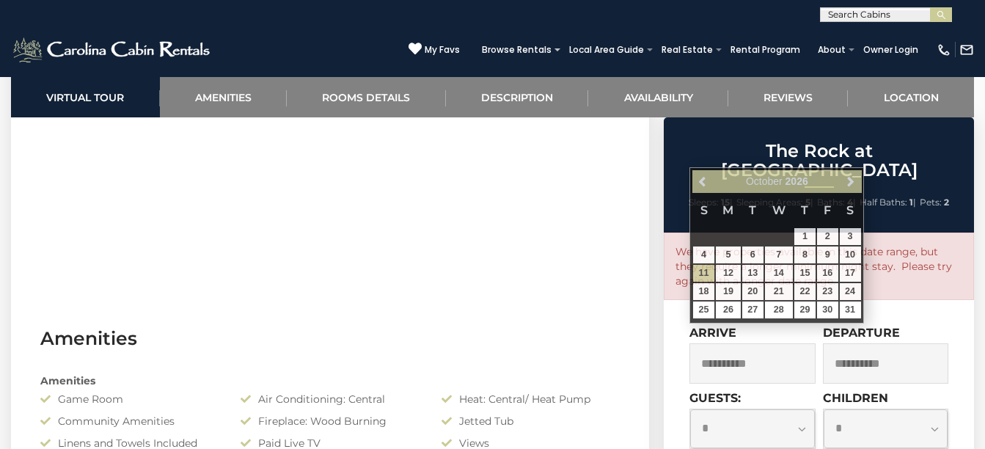
click at [725, 351] on input "**********" at bounding box center [751, 363] width 125 height 40
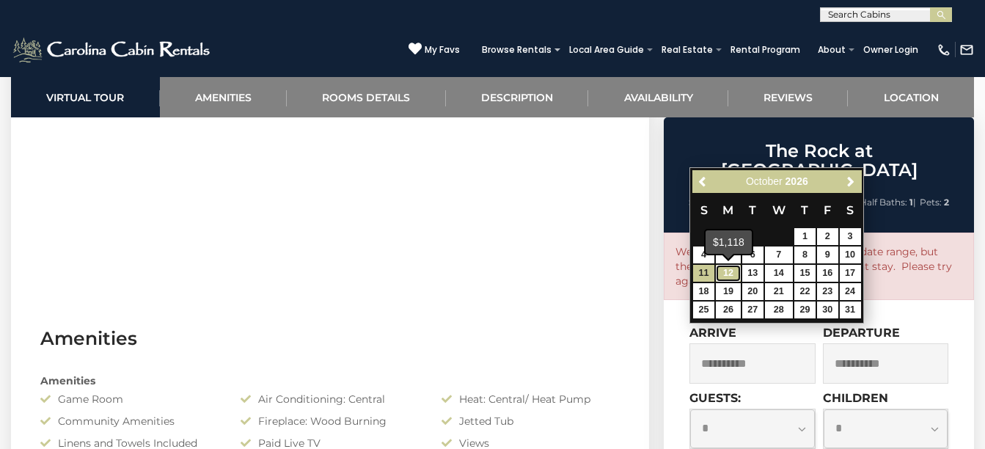
click at [728, 275] on link "12" at bounding box center [728, 273] width 25 height 17
type input "**********"
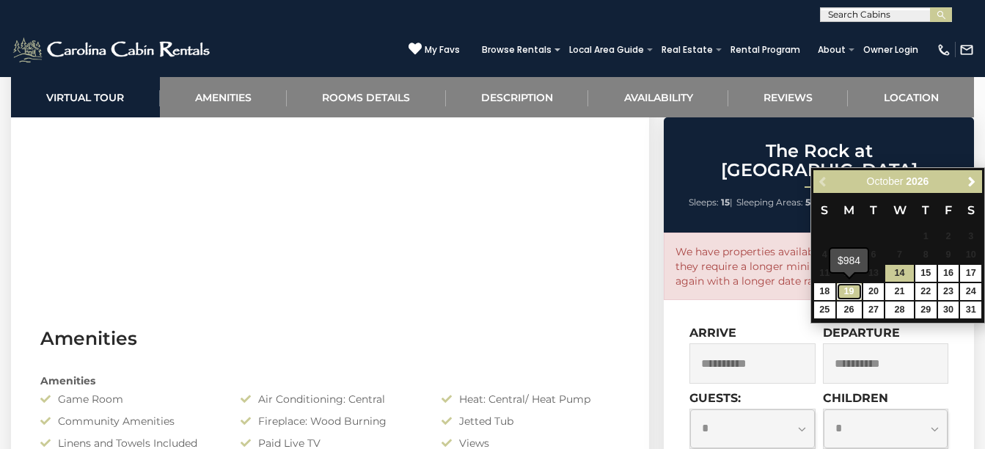
click at [845, 290] on link "19" at bounding box center [849, 291] width 25 height 17
type input "**********"
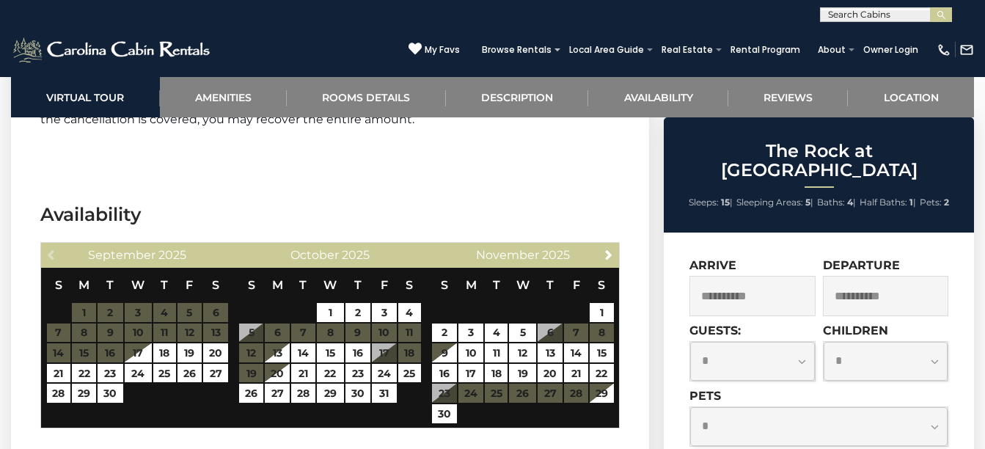
scroll to position [4223, 0]
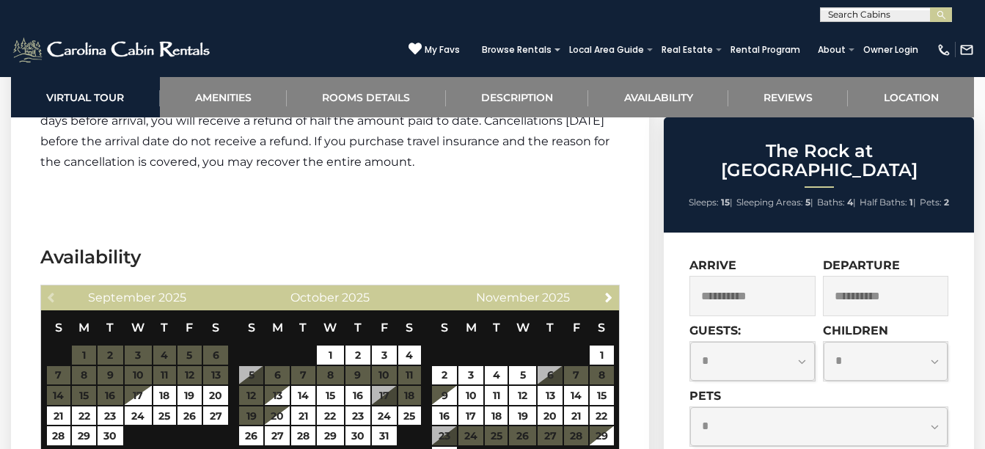
click at [802, 342] on select "**********" at bounding box center [752, 361] width 124 height 39
select select "**"
click at [690, 342] on select "**********" at bounding box center [752, 361] width 124 height 39
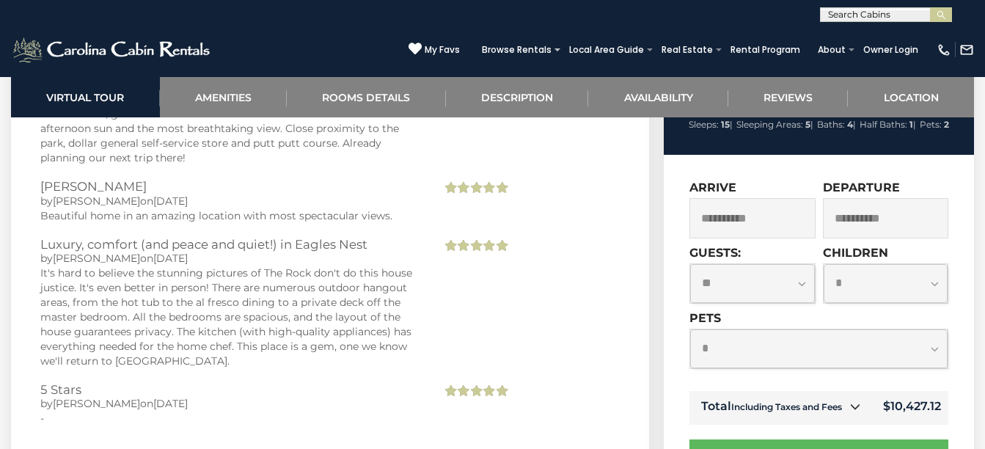
scroll to position [4566, 0]
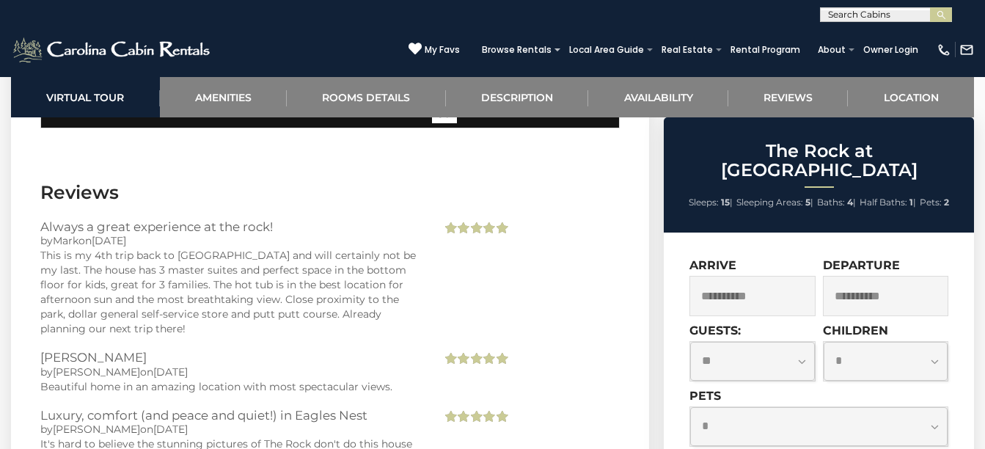
click at [771, 277] on input "**********" at bounding box center [751, 296] width 125 height 40
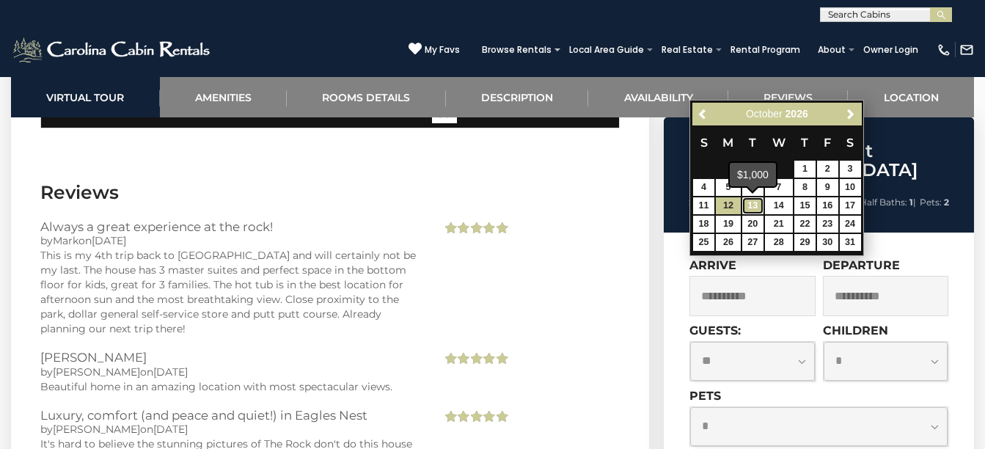
click at [753, 203] on link "13" at bounding box center [752, 205] width 21 height 17
type input "**********"
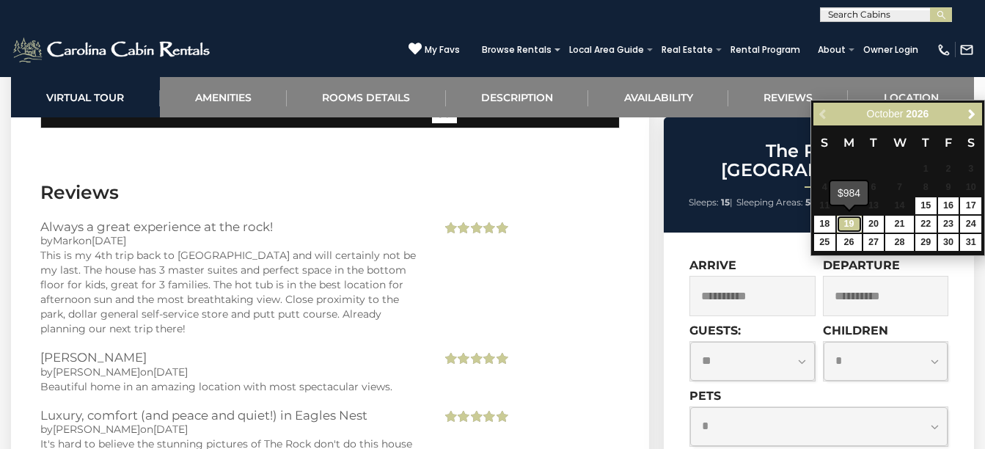
click at [849, 222] on link "19" at bounding box center [849, 224] width 25 height 17
type input "**********"
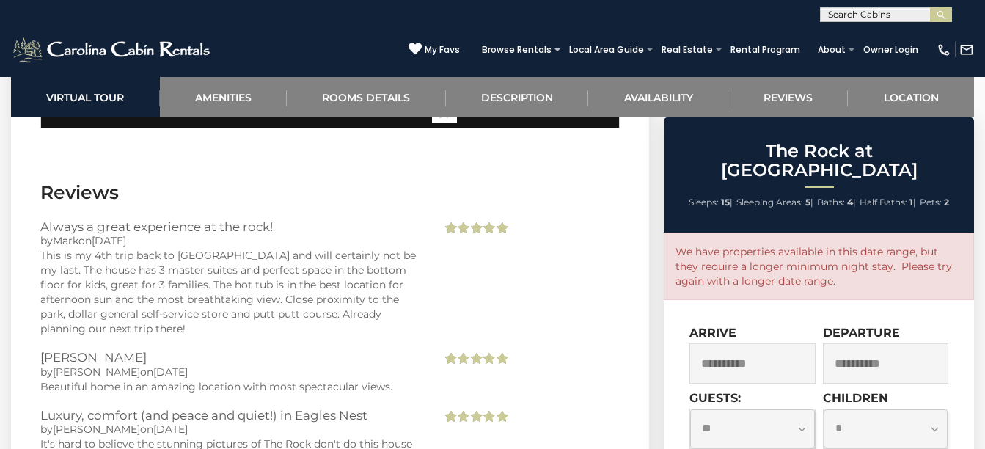
click at [857, 350] on input "**********" at bounding box center [885, 363] width 125 height 40
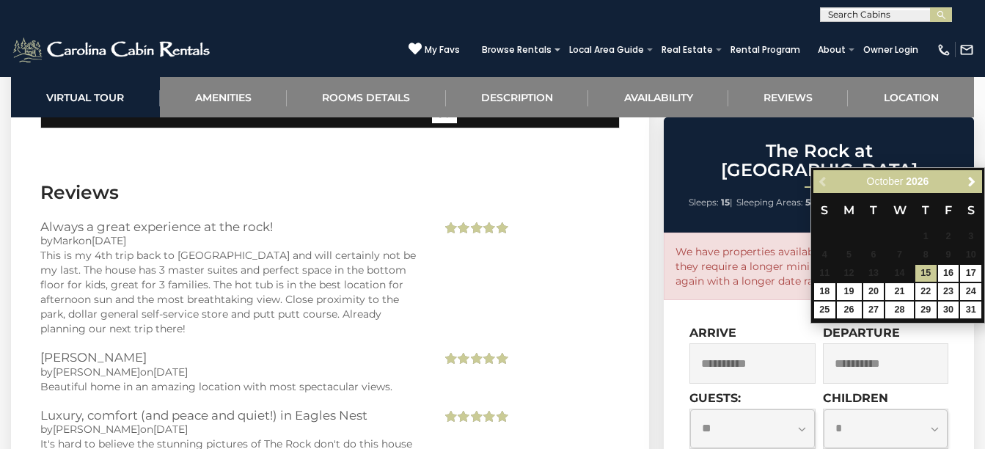
click at [821, 178] on div "Previous Next October 2026" at bounding box center [897, 181] width 169 height 23
click at [825, 180] on div "Previous Next October 2026" at bounding box center [897, 181] width 169 height 23
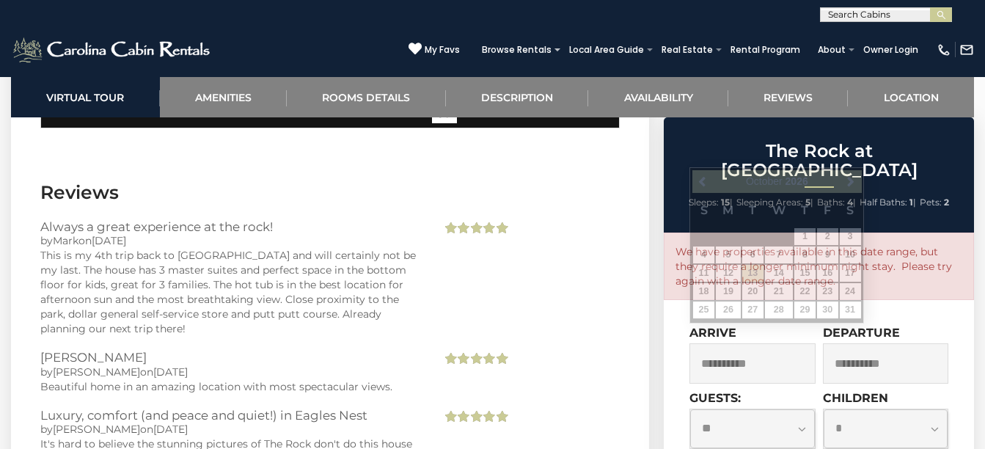
click at [739, 343] on input "**********" at bounding box center [751, 363] width 125 height 40
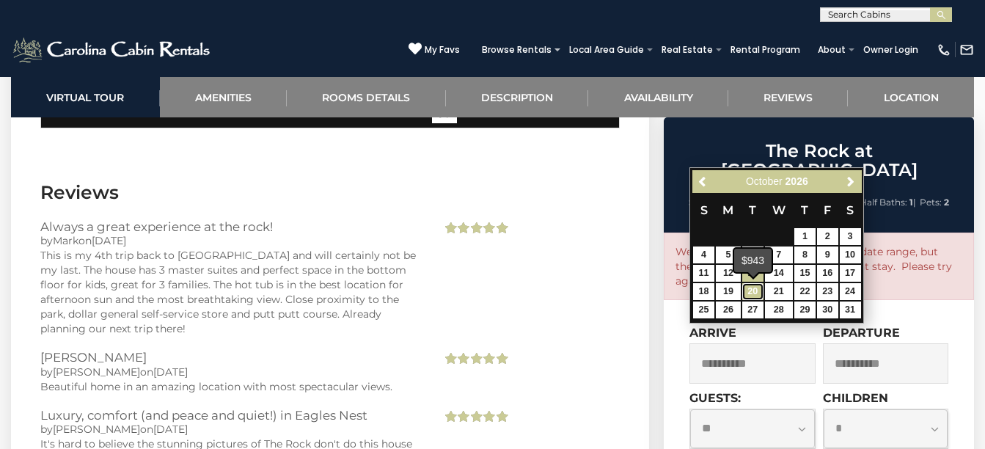
click at [753, 291] on link "20" at bounding box center [752, 291] width 21 height 17
type input "**********"
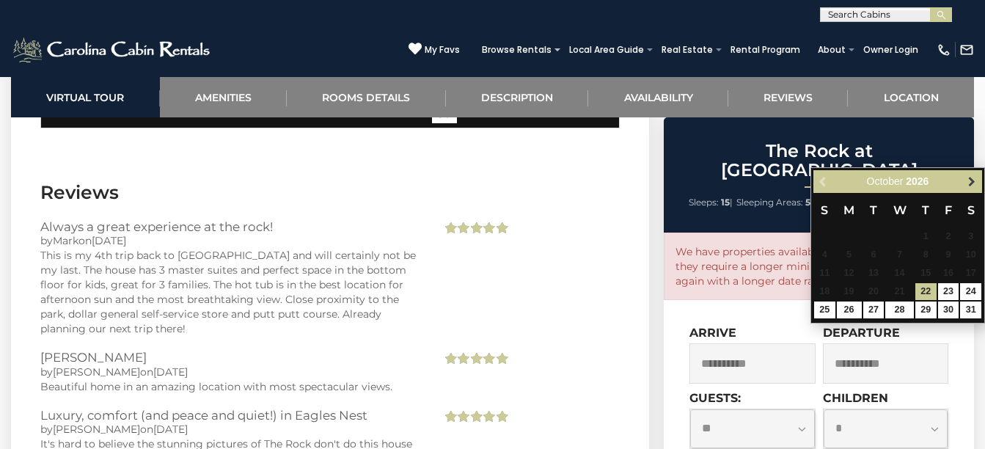
click at [970, 180] on span "Next" at bounding box center [972, 182] width 12 height 12
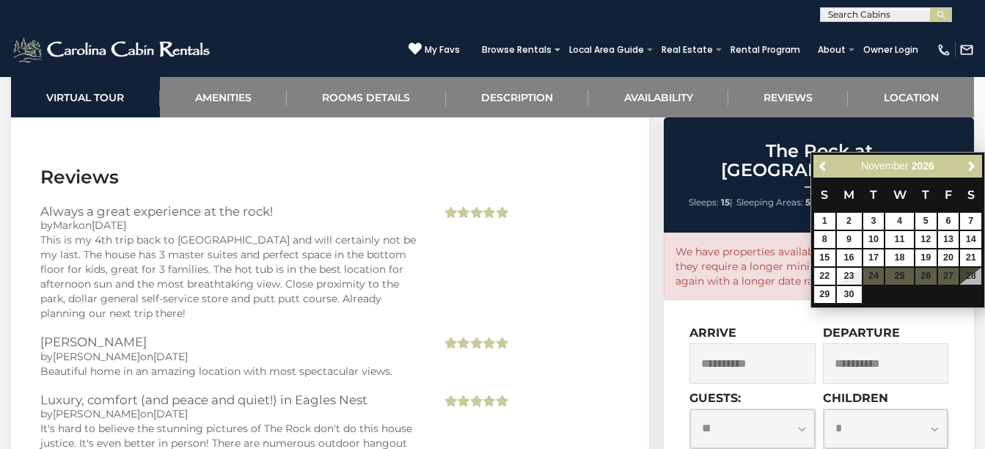
scroll to position [4394, 0]
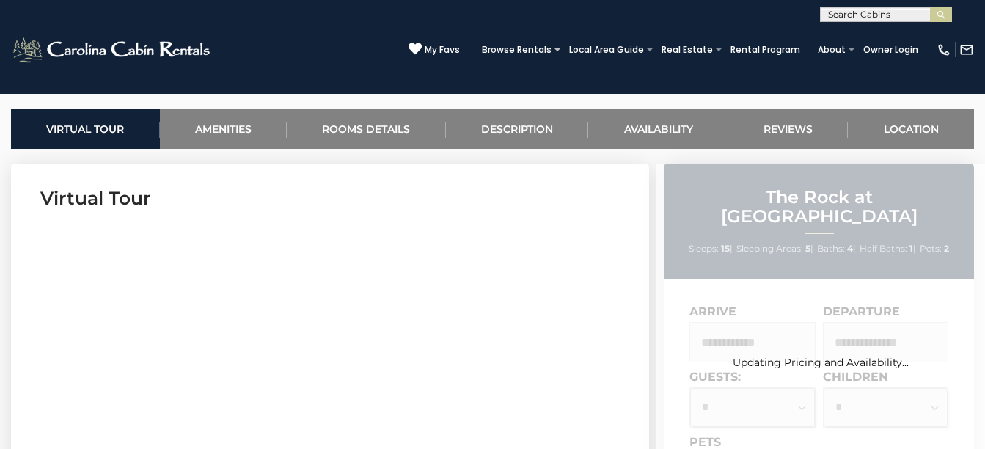
scroll to position [684, 0]
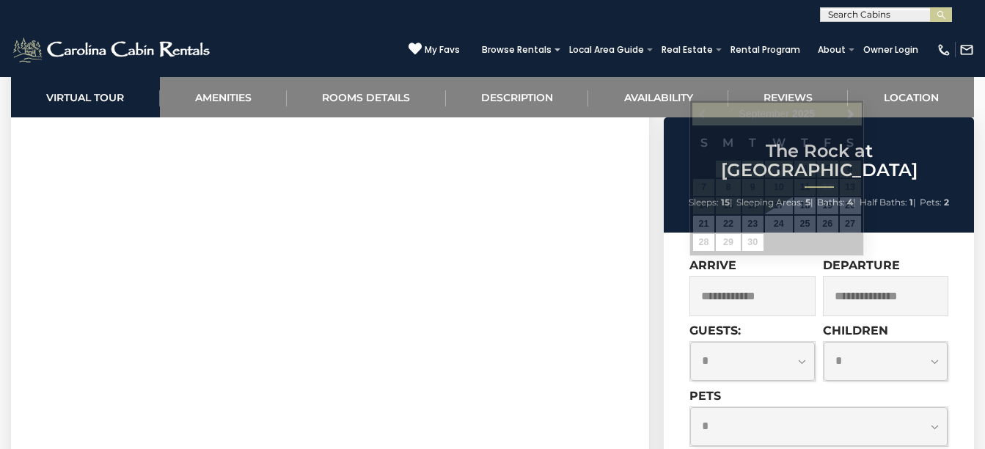
click at [776, 284] on input "text" at bounding box center [751, 296] width 125 height 40
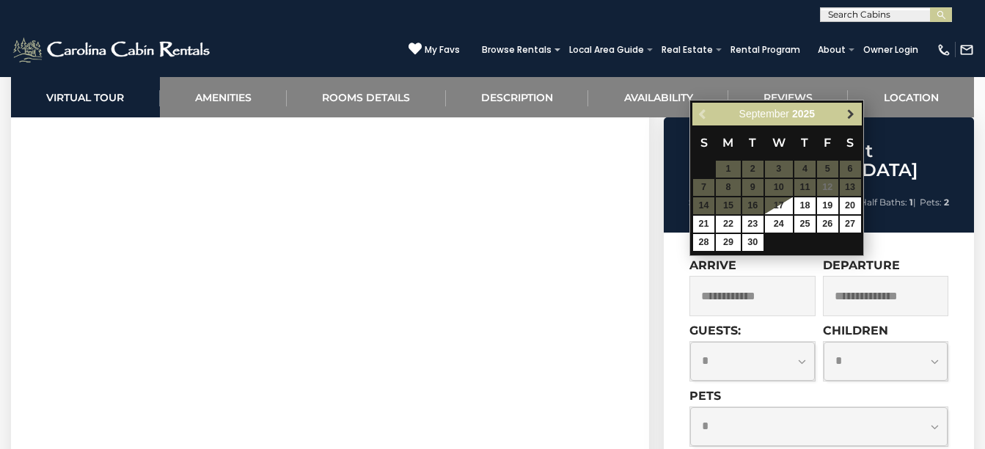
click at [853, 114] on span "Next" at bounding box center [851, 115] width 12 height 12
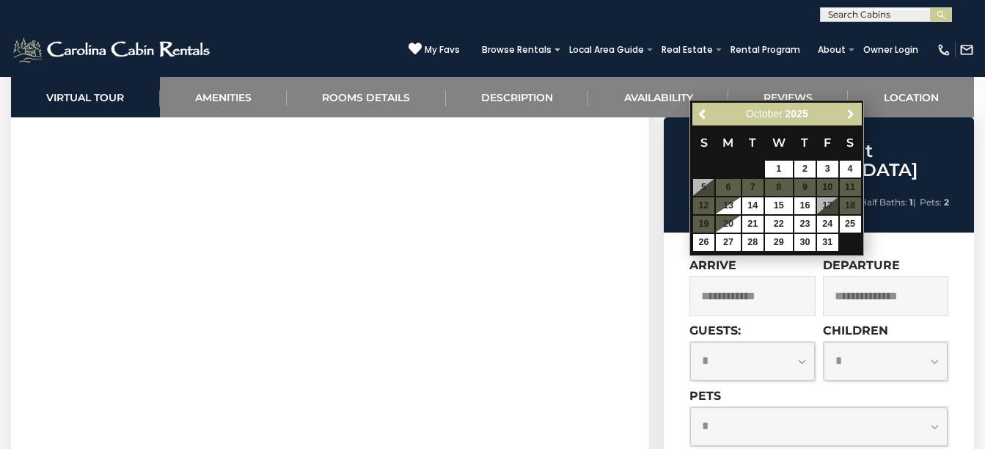
click at [853, 114] on span "Next" at bounding box center [851, 115] width 12 height 12
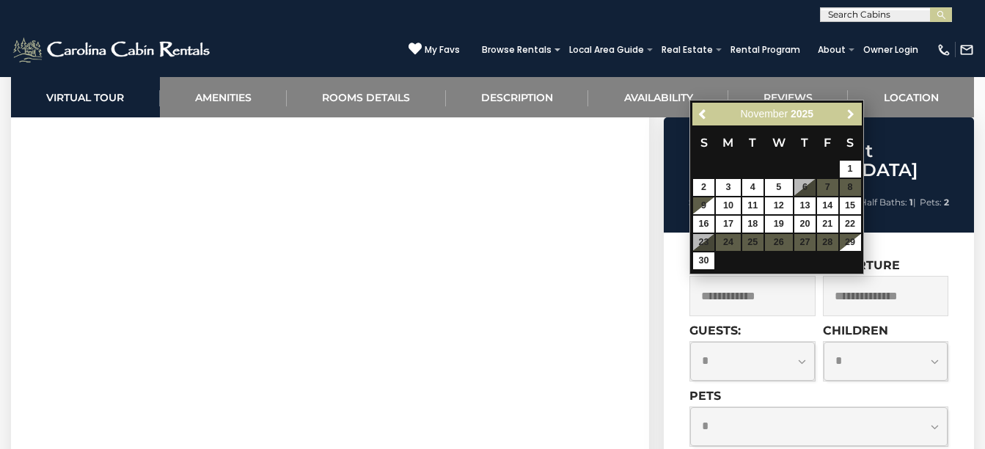
click at [853, 114] on span "Next" at bounding box center [851, 115] width 12 height 12
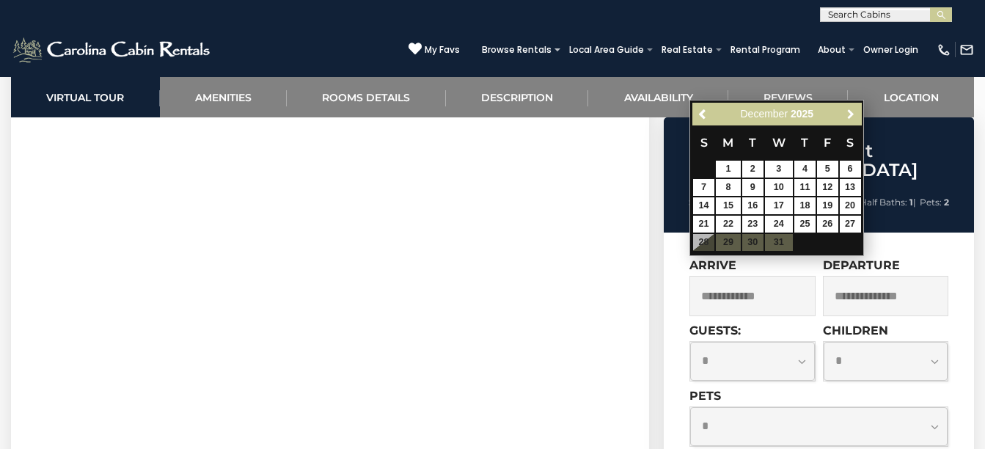
click at [853, 114] on span "Next" at bounding box center [851, 115] width 12 height 12
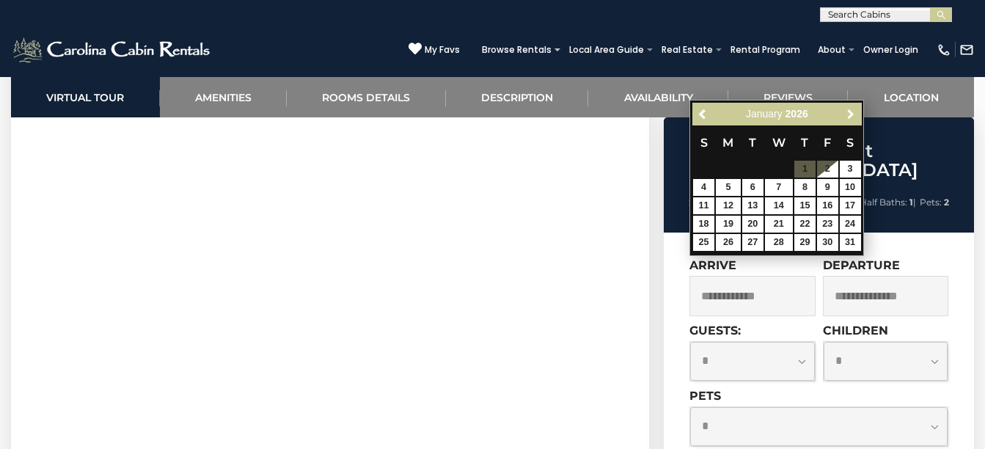
click at [853, 114] on span "Next" at bounding box center [851, 115] width 12 height 12
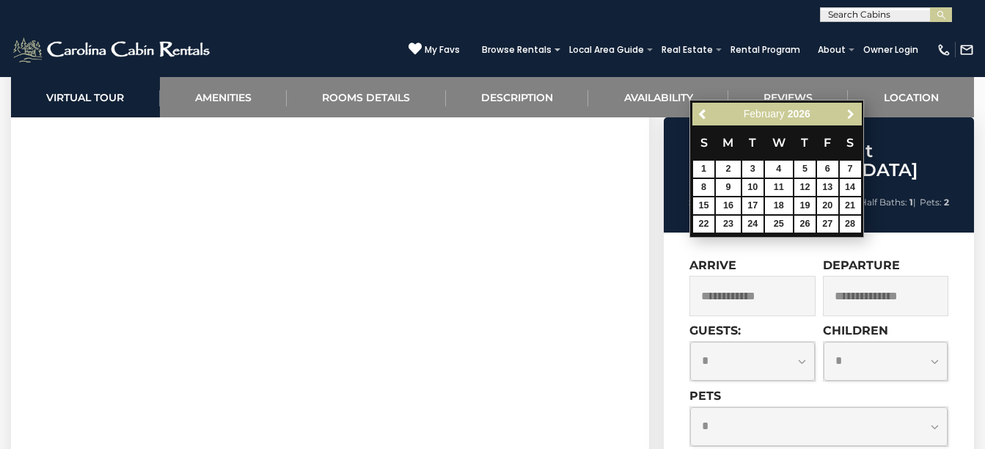
click at [853, 114] on span "Next" at bounding box center [851, 115] width 12 height 12
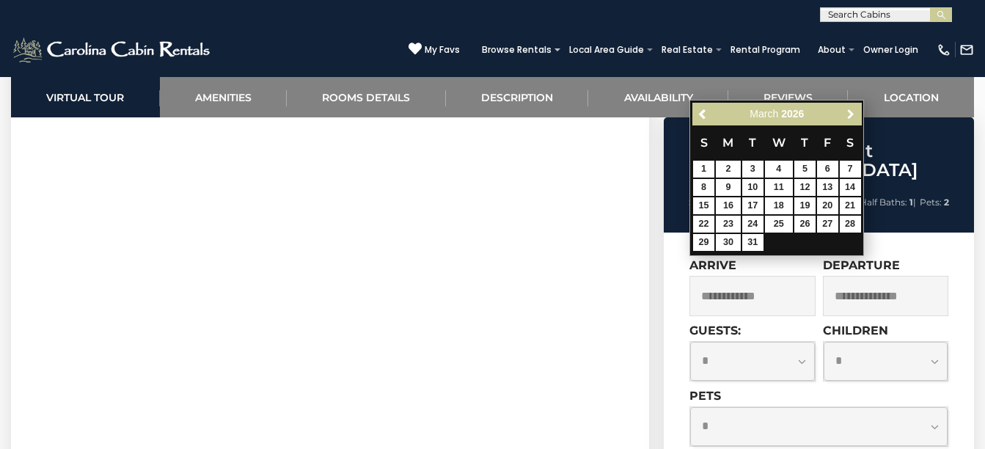
click at [853, 114] on span "Next" at bounding box center [851, 115] width 12 height 12
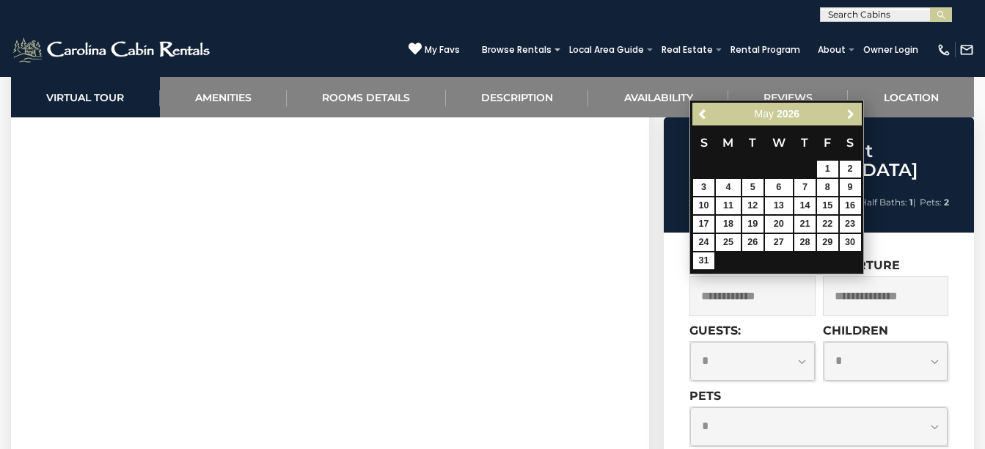
click at [853, 114] on span "Next" at bounding box center [851, 115] width 12 height 12
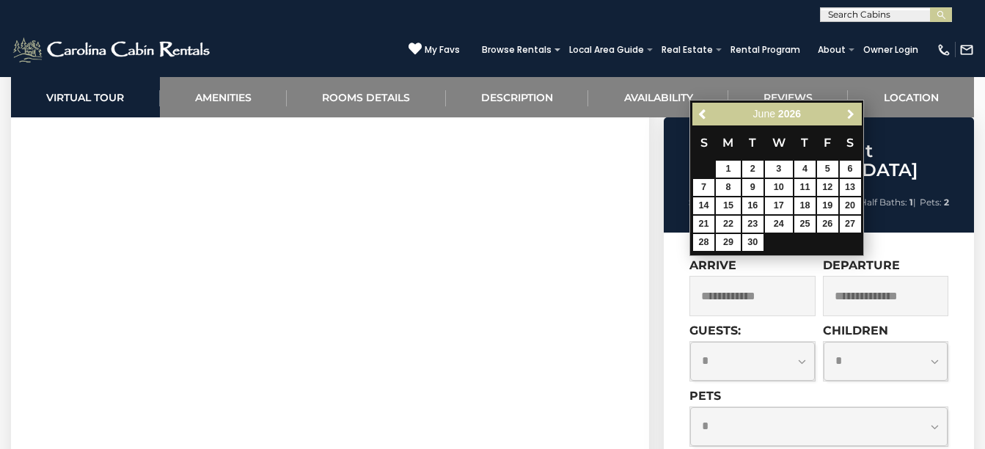
click at [853, 114] on span "Next" at bounding box center [851, 115] width 12 height 12
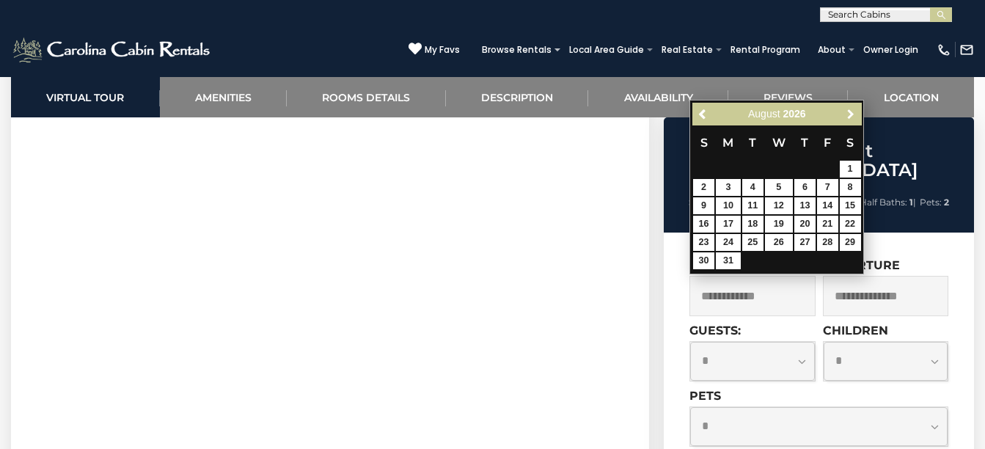
click at [853, 114] on span "Next" at bounding box center [851, 115] width 12 height 12
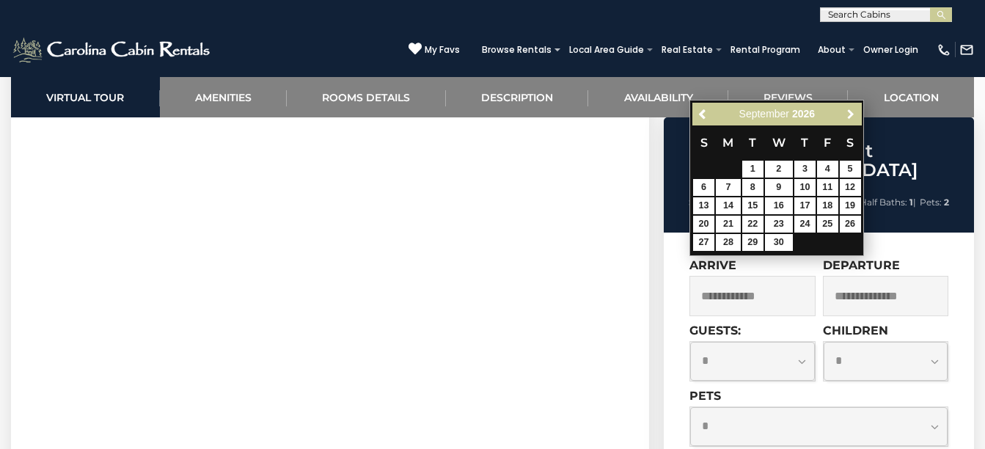
click at [853, 114] on span "Next" at bounding box center [851, 115] width 12 height 12
click at [750, 201] on link "13" at bounding box center [752, 205] width 21 height 17
type input "**********"
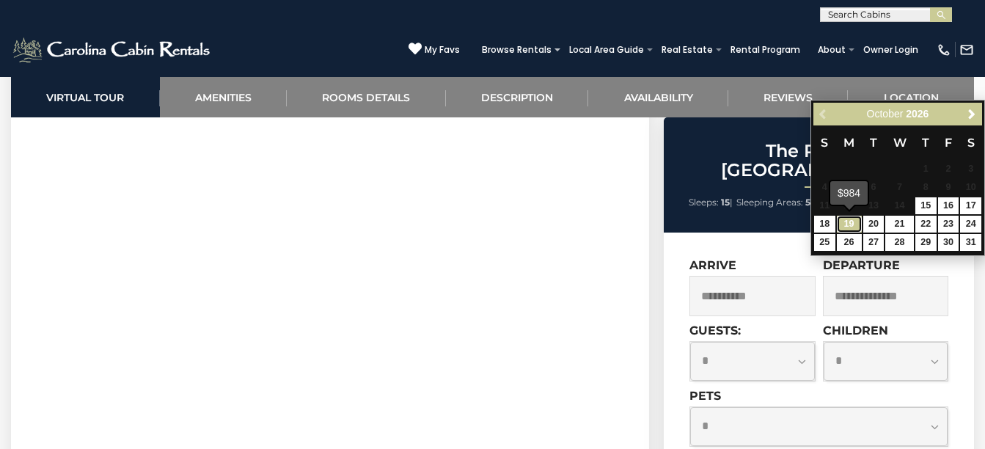
click at [850, 222] on link "19" at bounding box center [849, 224] width 25 height 17
type input "**********"
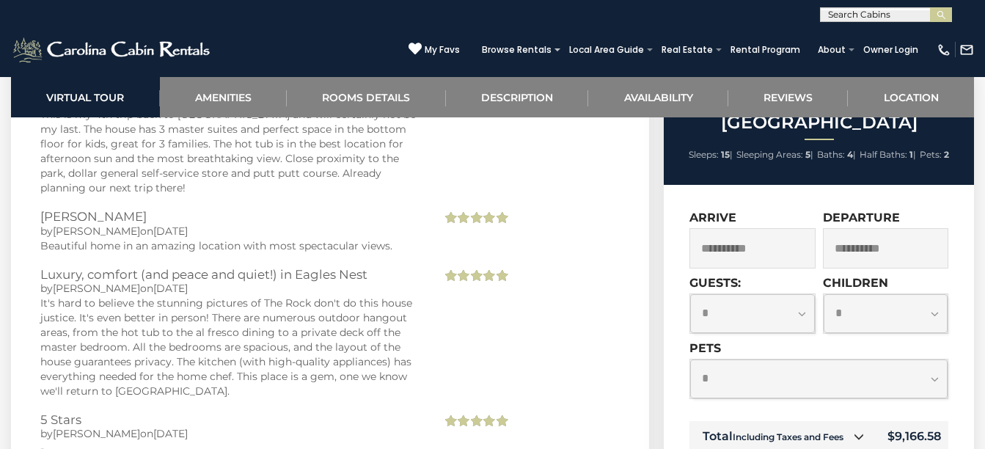
scroll to position [4653, 0]
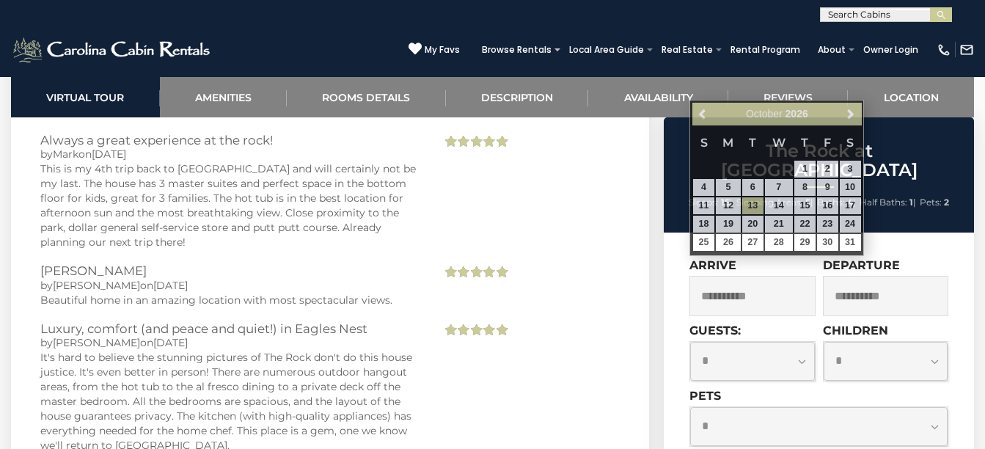
click at [744, 281] on input "**********" at bounding box center [751, 296] width 125 height 40
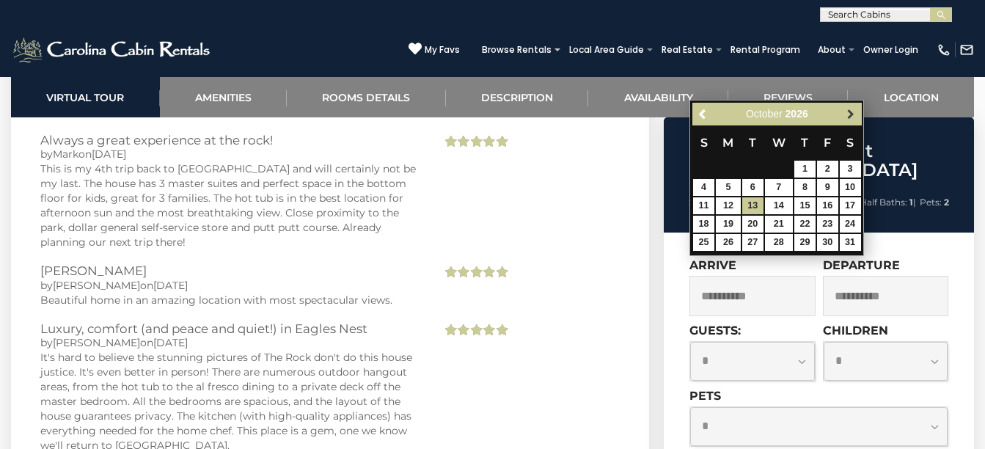
click at [852, 111] on span "Next" at bounding box center [851, 115] width 12 height 12
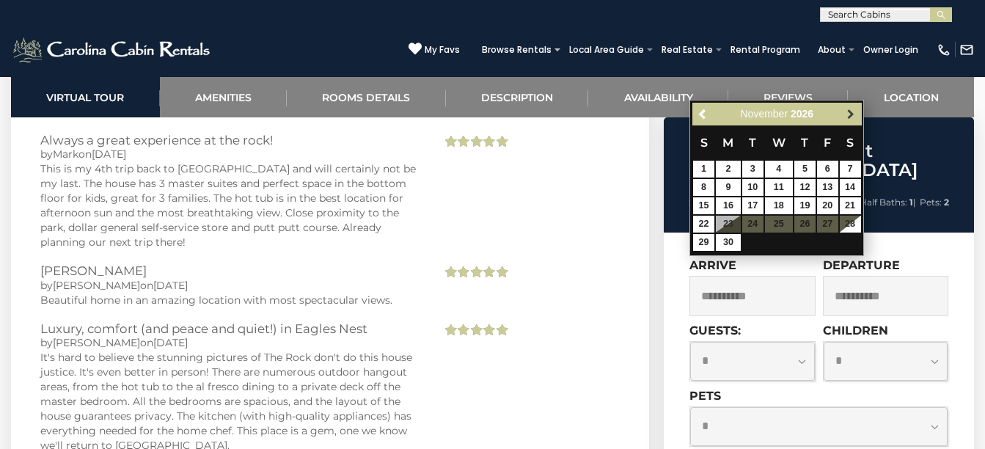
click at [851, 112] on span "Next" at bounding box center [851, 115] width 12 height 12
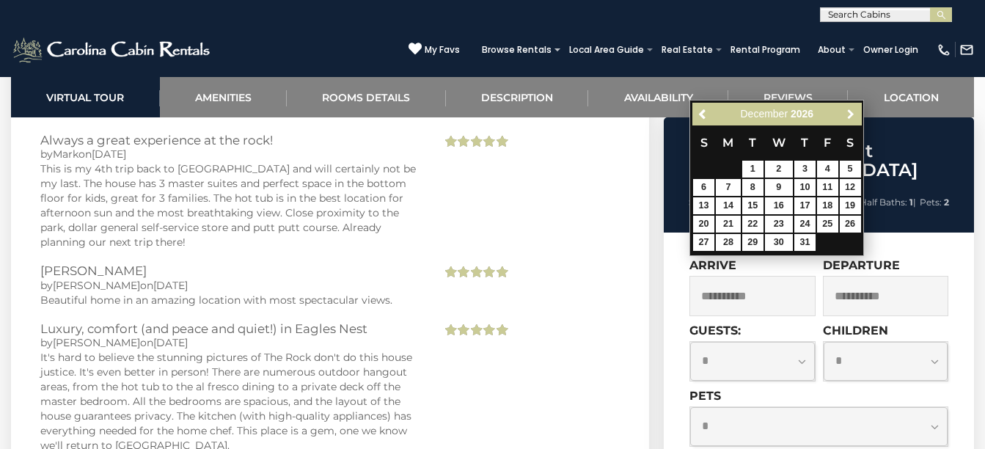
click at [851, 112] on span "Next" at bounding box center [851, 115] width 12 height 12
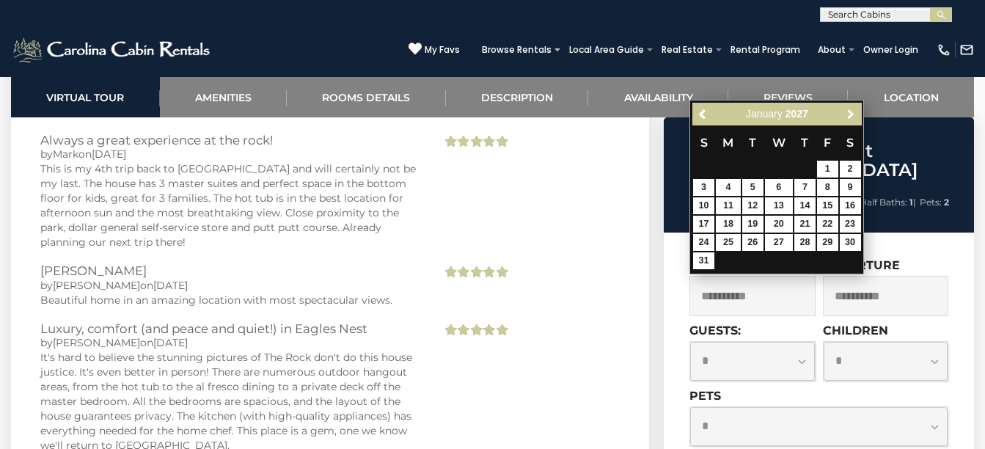
click at [851, 112] on span "Next" at bounding box center [851, 115] width 12 height 12
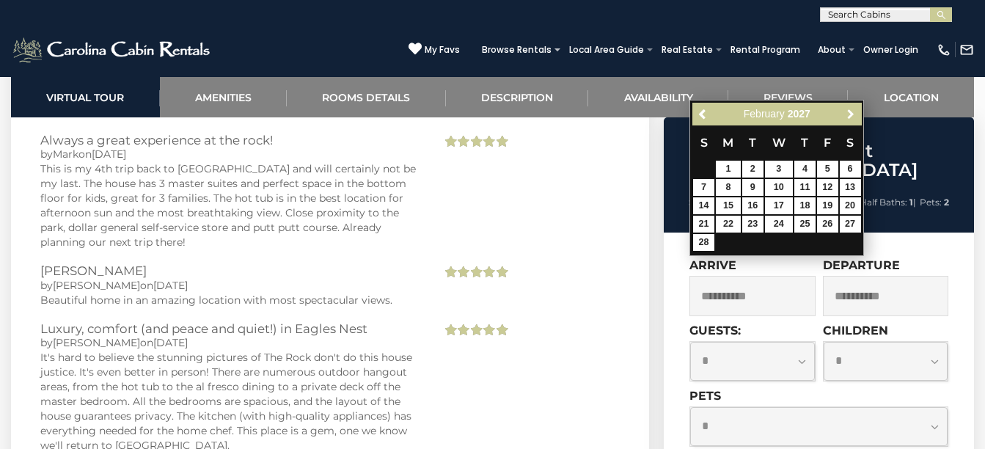
click at [851, 112] on span "Next" at bounding box center [851, 115] width 12 height 12
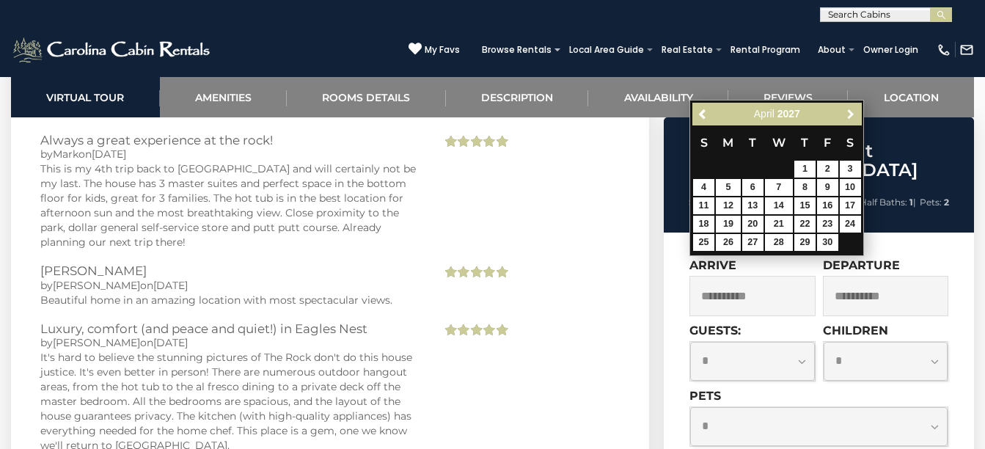
click at [851, 112] on span "Next" at bounding box center [851, 115] width 12 height 12
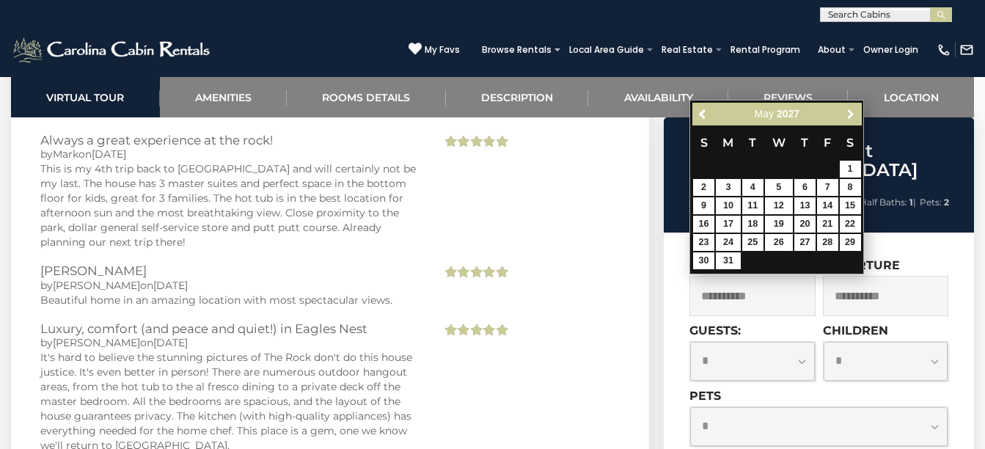
click at [851, 112] on span "Next" at bounding box center [851, 115] width 12 height 12
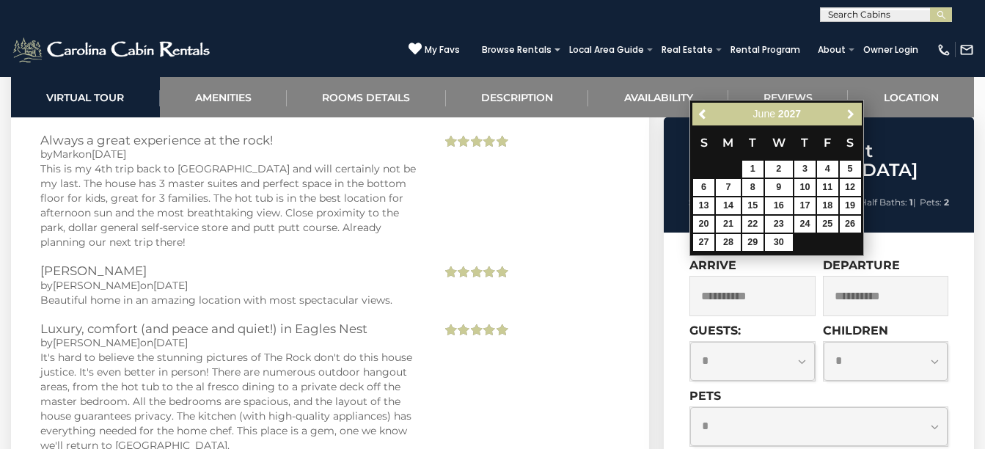
click at [851, 112] on span "Next" at bounding box center [851, 115] width 12 height 12
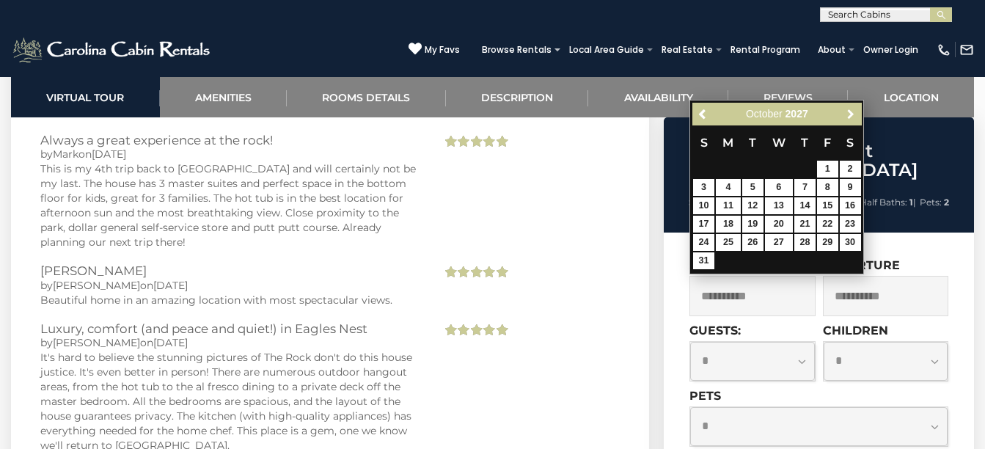
click at [851, 112] on span "Next" at bounding box center [851, 115] width 12 height 12
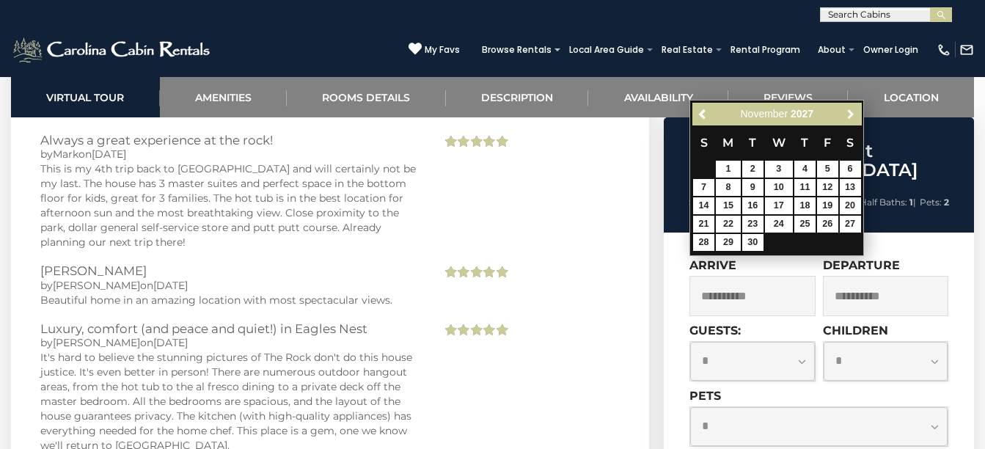
click at [851, 112] on span "Next" at bounding box center [851, 115] width 12 height 12
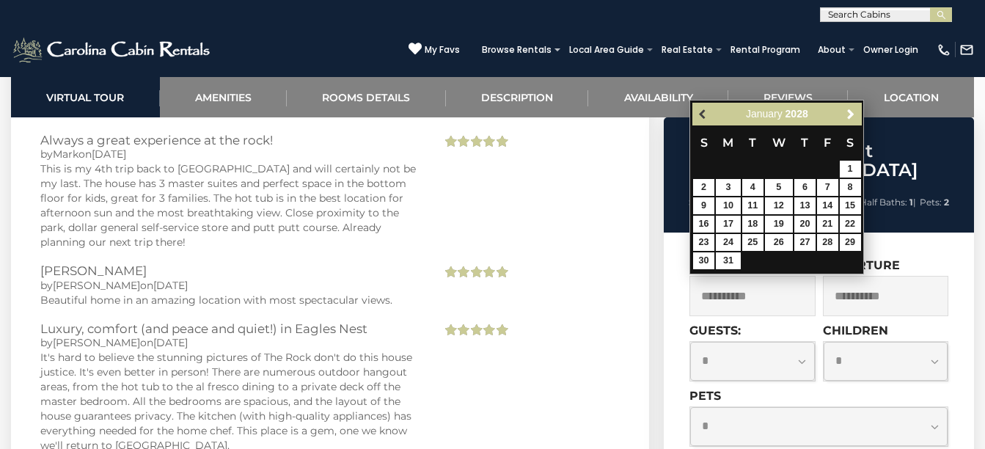
click at [703, 119] on span "Previous" at bounding box center [704, 115] width 12 height 12
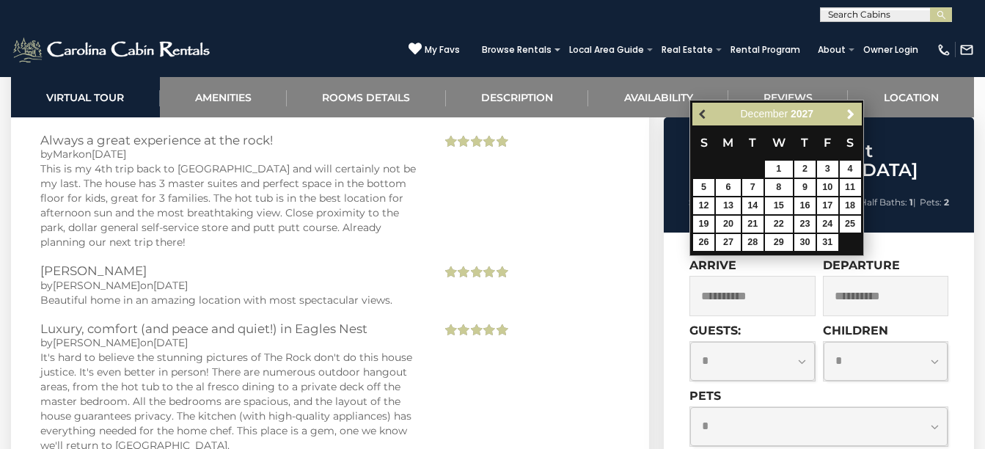
click at [700, 117] on span "Previous" at bounding box center [704, 115] width 12 height 12
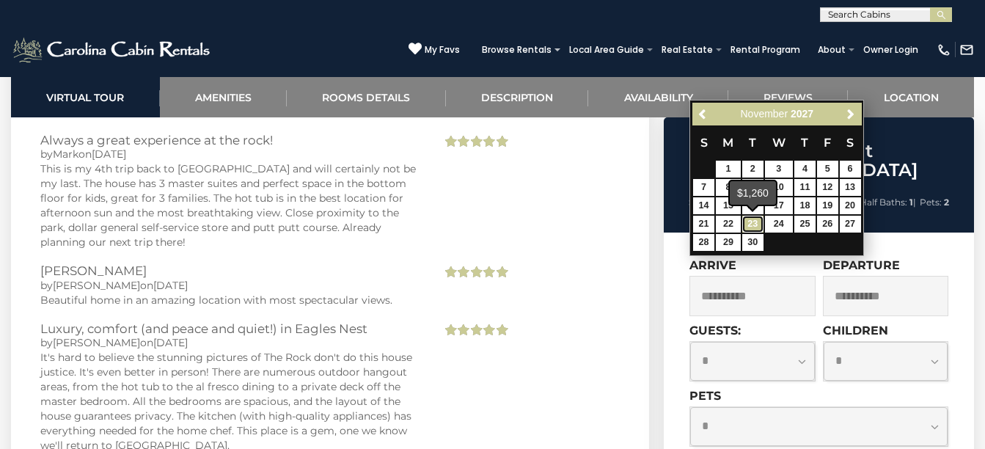
click at [750, 219] on link "23" at bounding box center [752, 224] width 21 height 17
type input "**********"
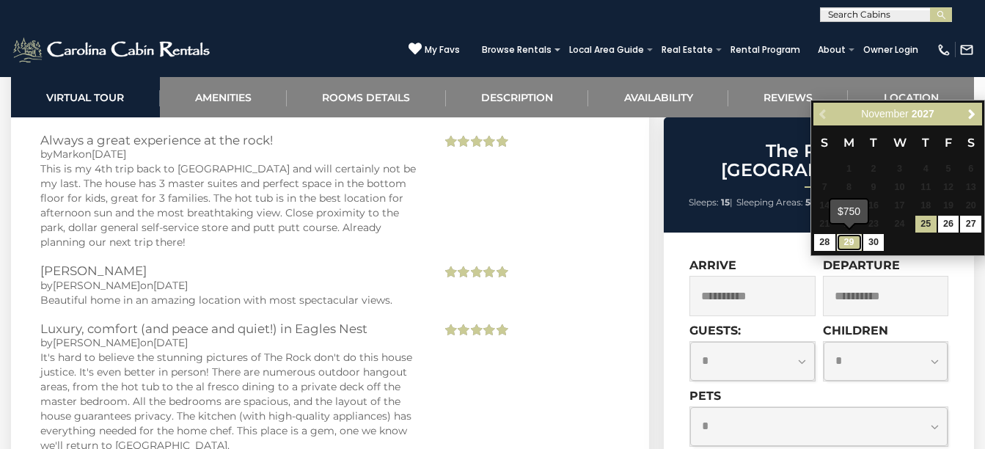
click at [855, 243] on link "29" at bounding box center [849, 242] width 25 height 17
type input "**********"
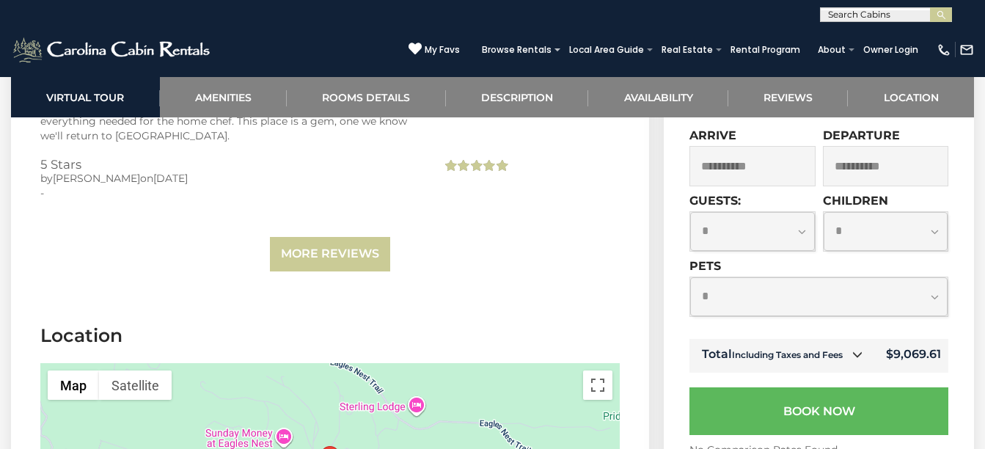
scroll to position [4995, 0]
